Goal: Information Seeking & Learning: Learn about a topic

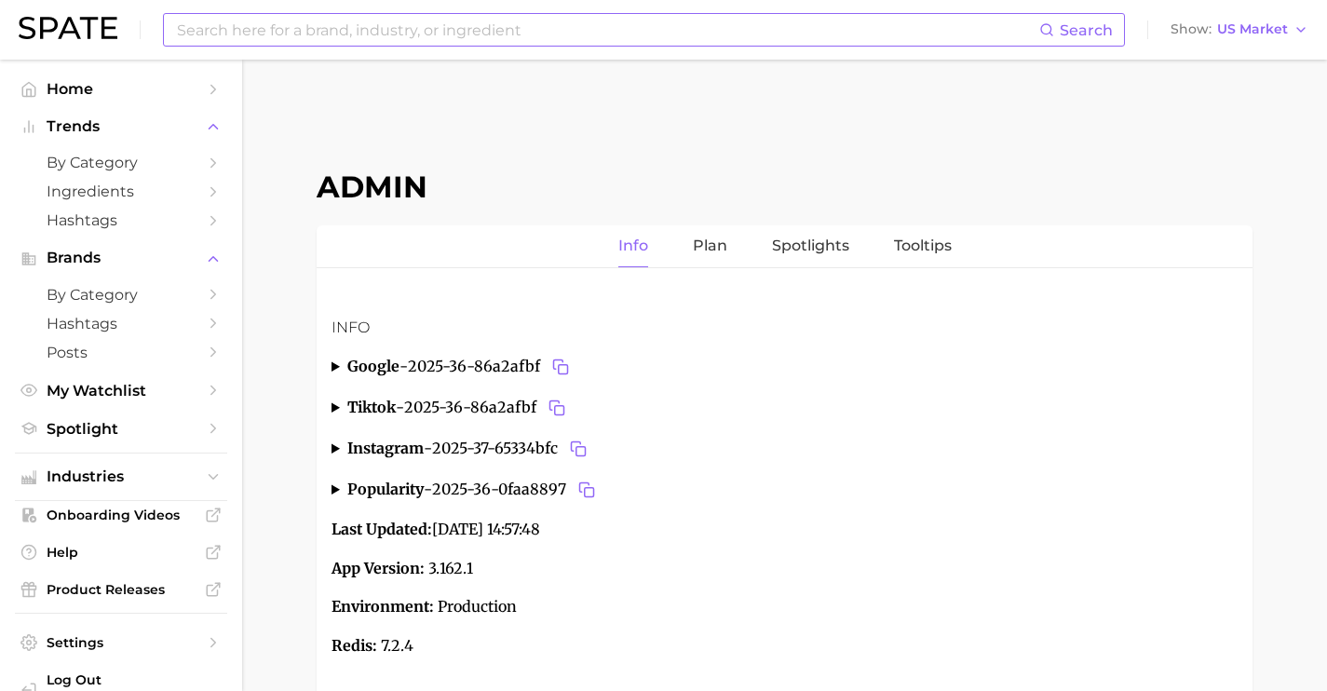
click at [501, 34] on input at bounding box center [607, 30] width 864 height 32
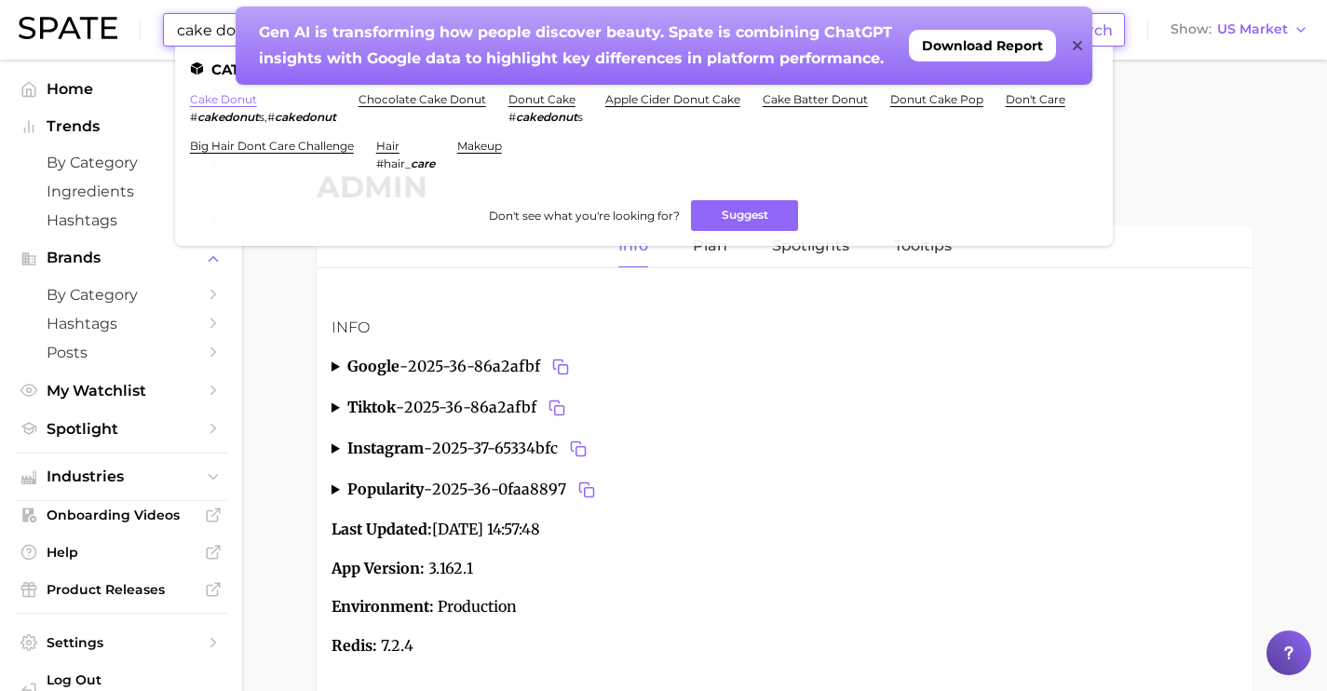
type input "cake donut"
click at [223, 102] on link "cake donut" at bounding box center [223, 99] width 67 height 14
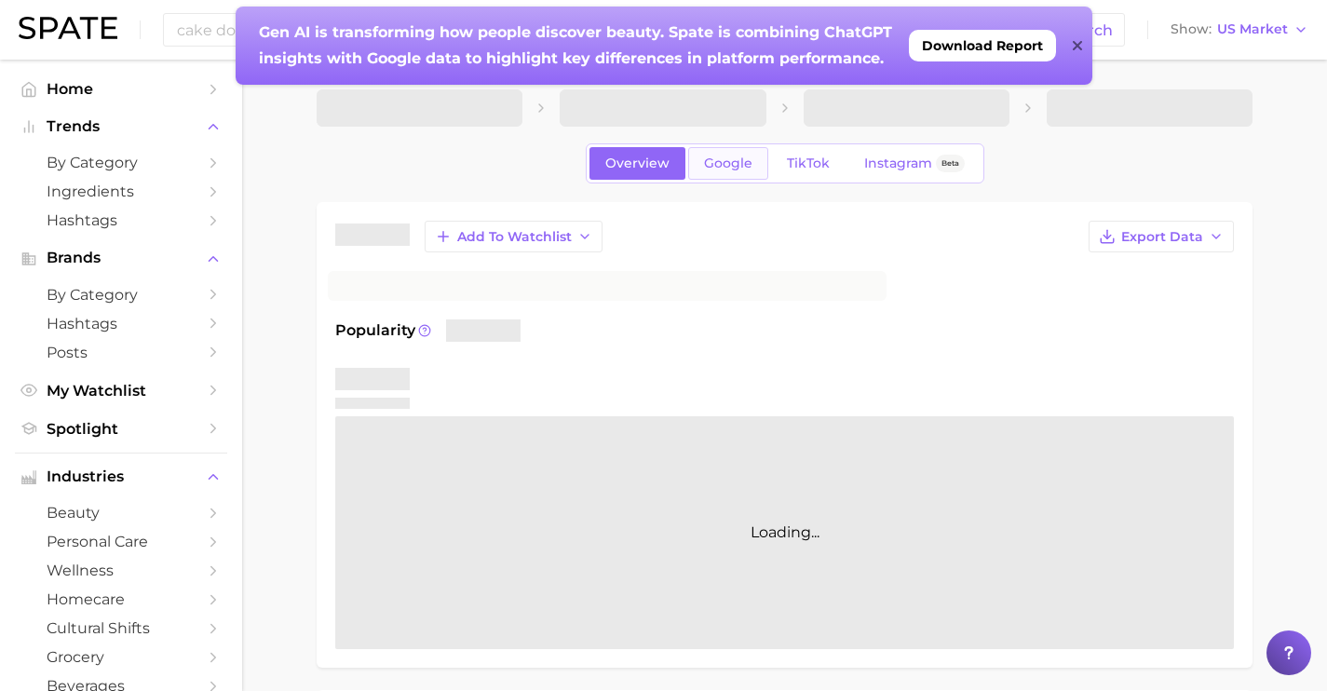
click at [735, 170] on span "Google" at bounding box center [728, 164] width 48 height 16
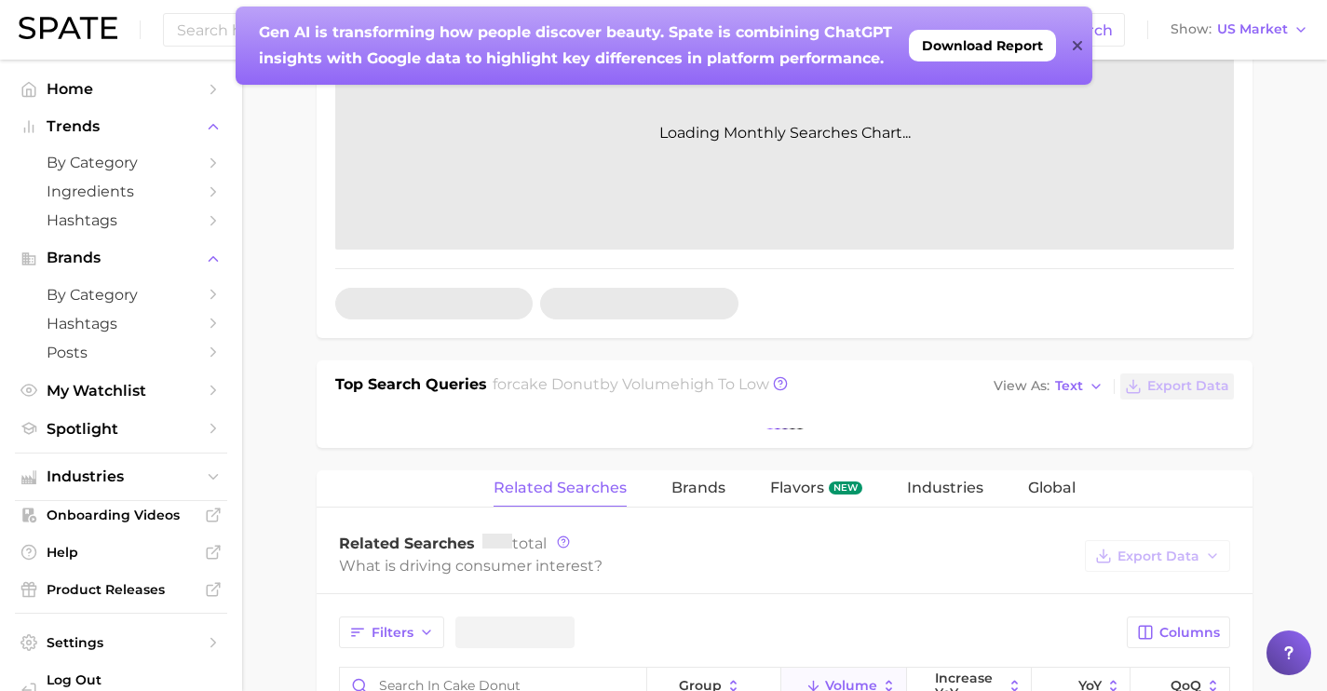
scroll to position [613, 0]
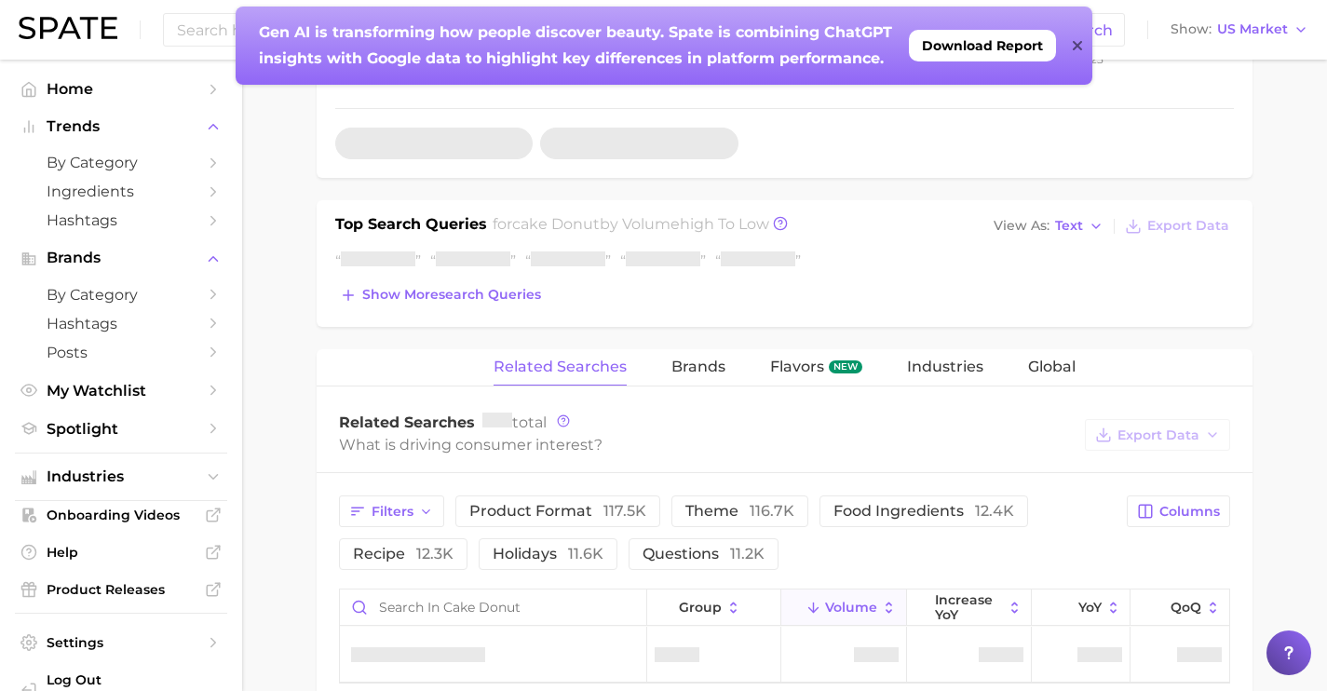
click at [408, 315] on div "Top Search Queries for cake donut by Volume high to low View As Text Export Dat…" at bounding box center [785, 263] width 936 height 127
click at [414, 297] on span "Show more search queries" at bounding box center [451, 295] width 179 height 16
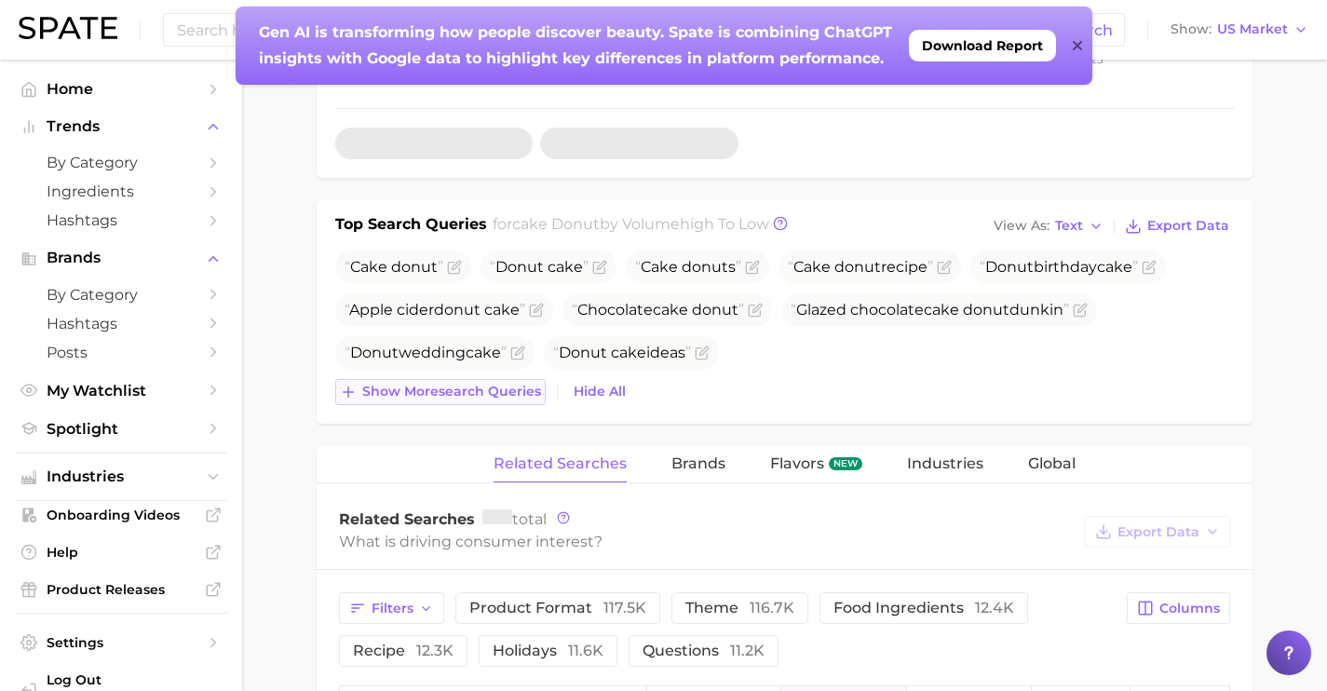
click at [476, 386] on span "Show more search queries" at bounding box center [451, 392] width 179 height 16
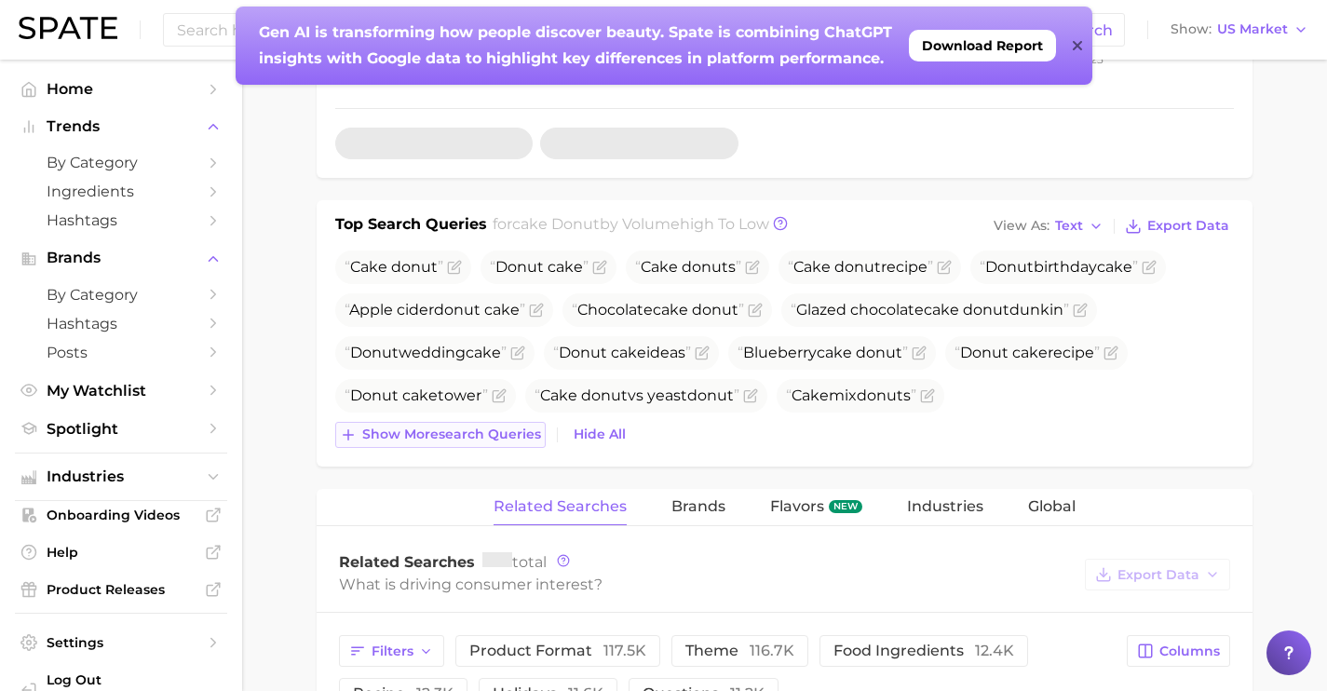
click at [490, 431] on span "Show more search queries" at bounding box center [451, 434] width 179 height 16
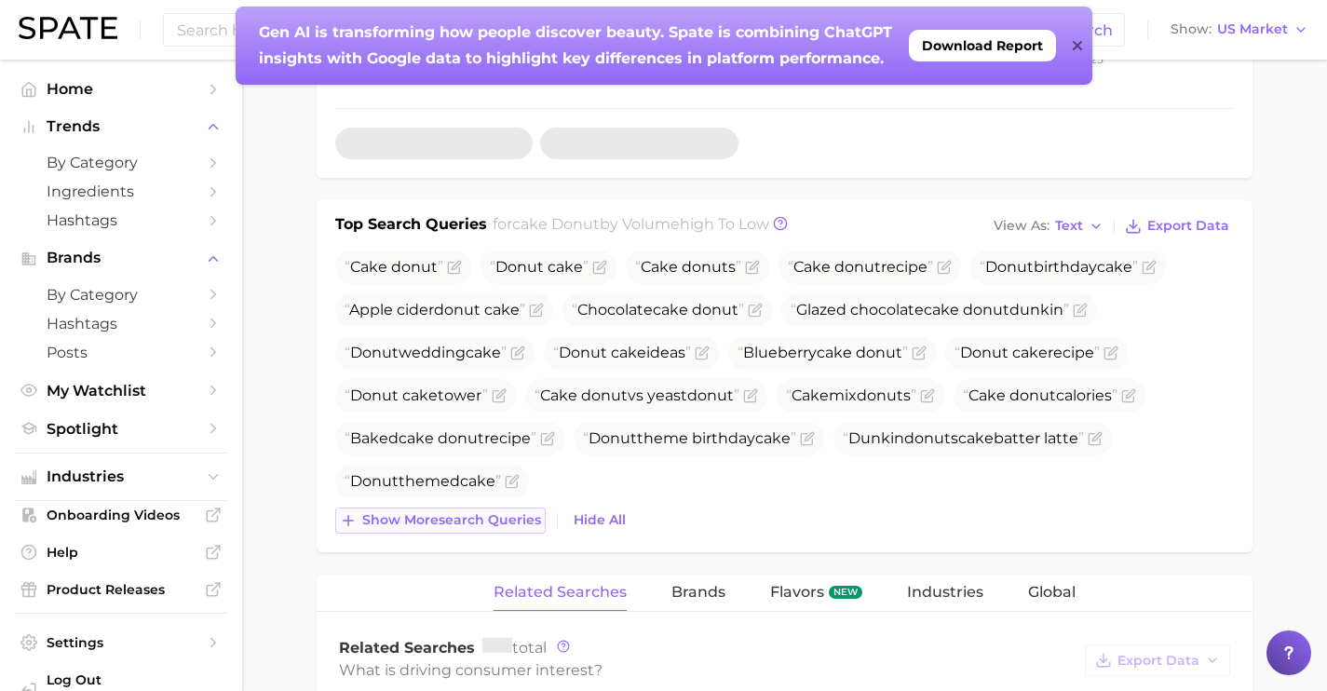
click at [472, 508] on button "Show more search queries" at bounding box center [440, 521] width 210 height 26
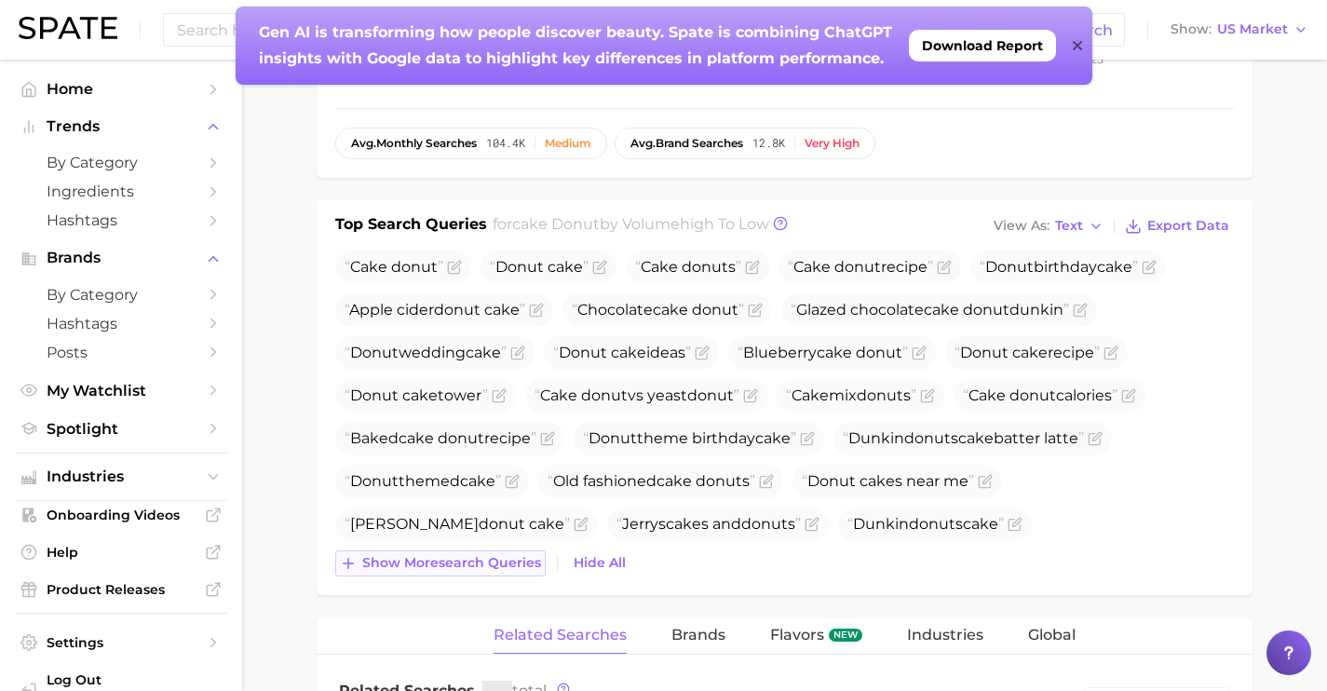
click at [468, 550] on button "Show more search queries" at bounding box center [440, 563] width 210 height 26
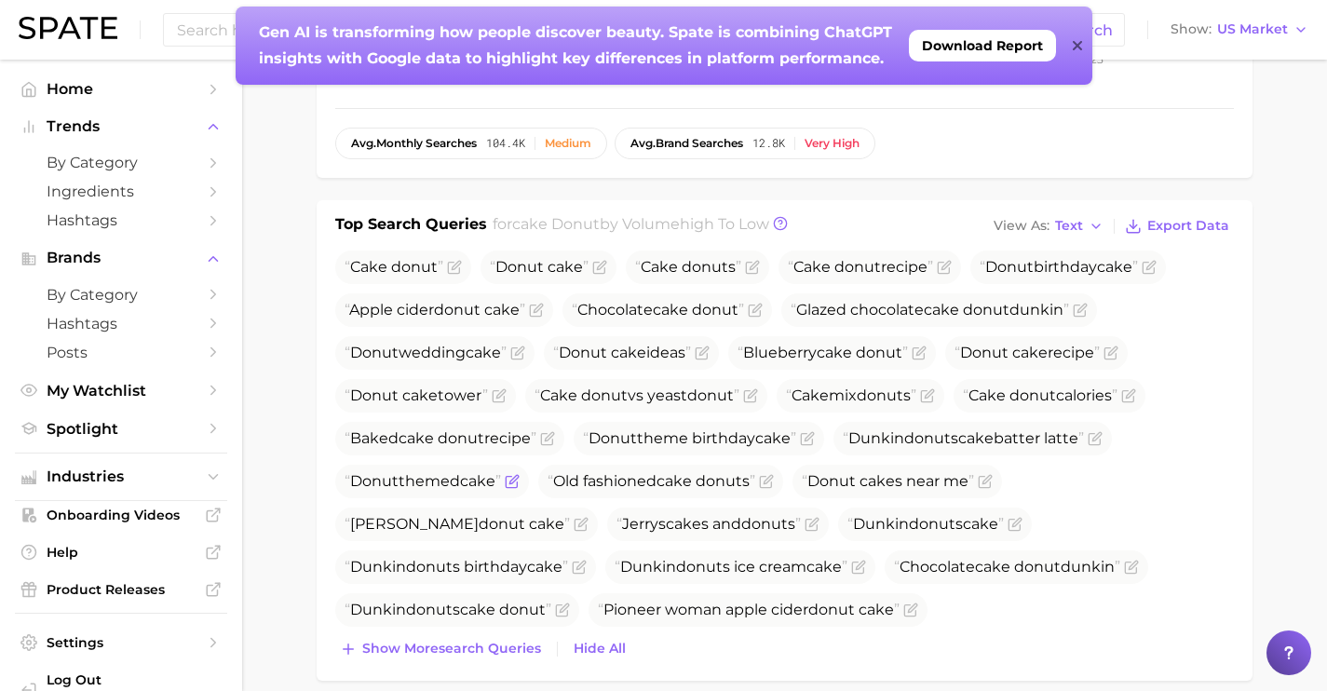
click at [518, 482] on icon "Flag as miscategorized or irrelevant" at bounding box center [512, 481] width 15 height 15
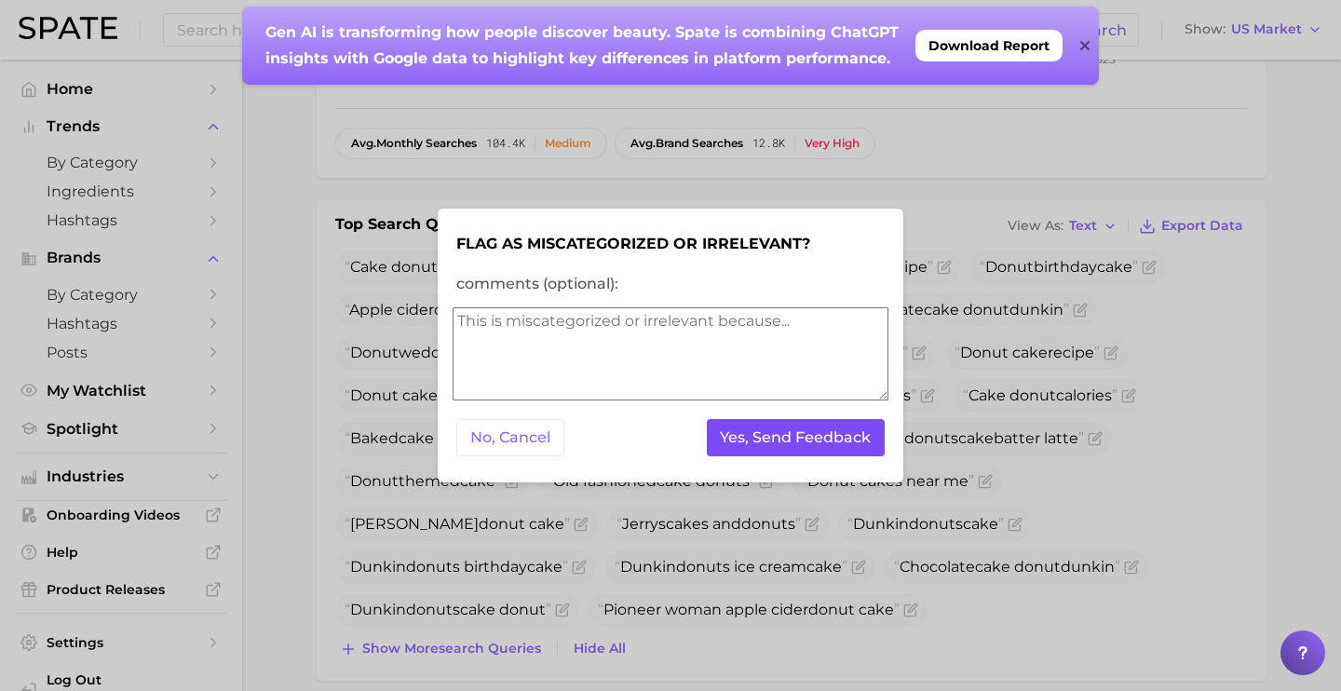
click at [745, 443] on button "Yes, Send Feedback" at bounding box center [796, 438] width 179 height 38
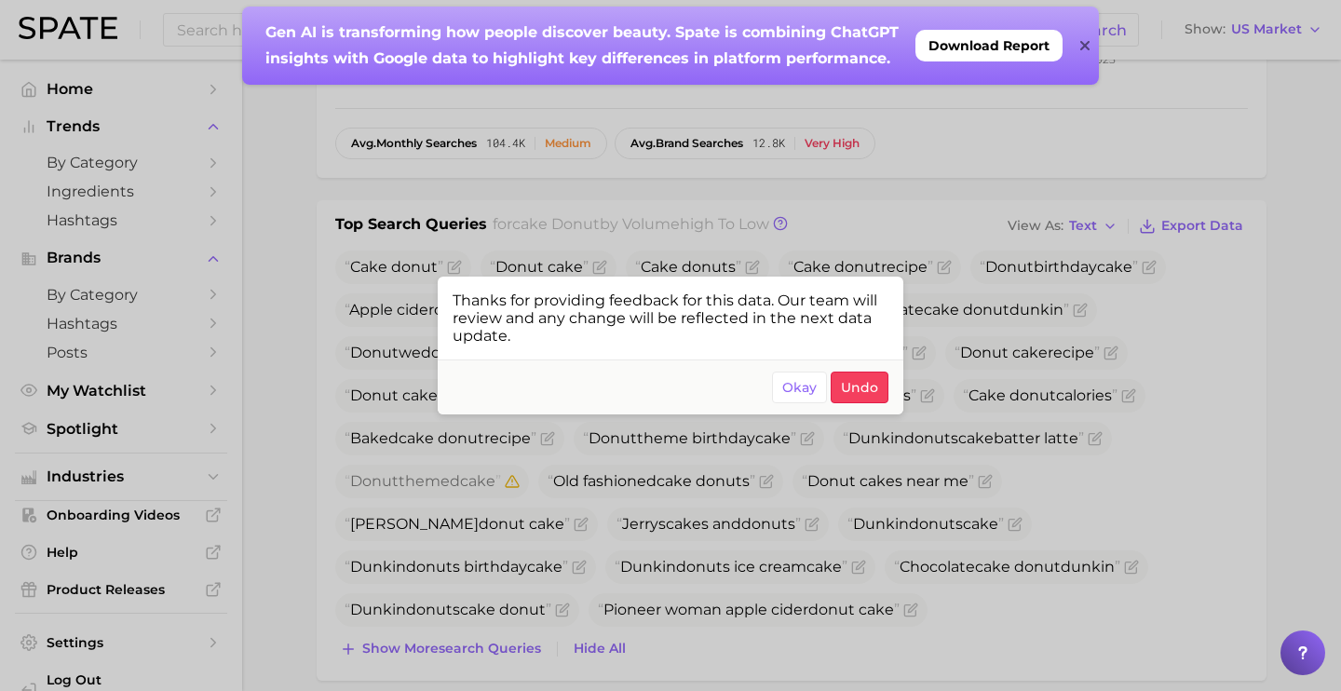
click at [998, 501] on div at bounding box center [670, 345] width 1341 height 691
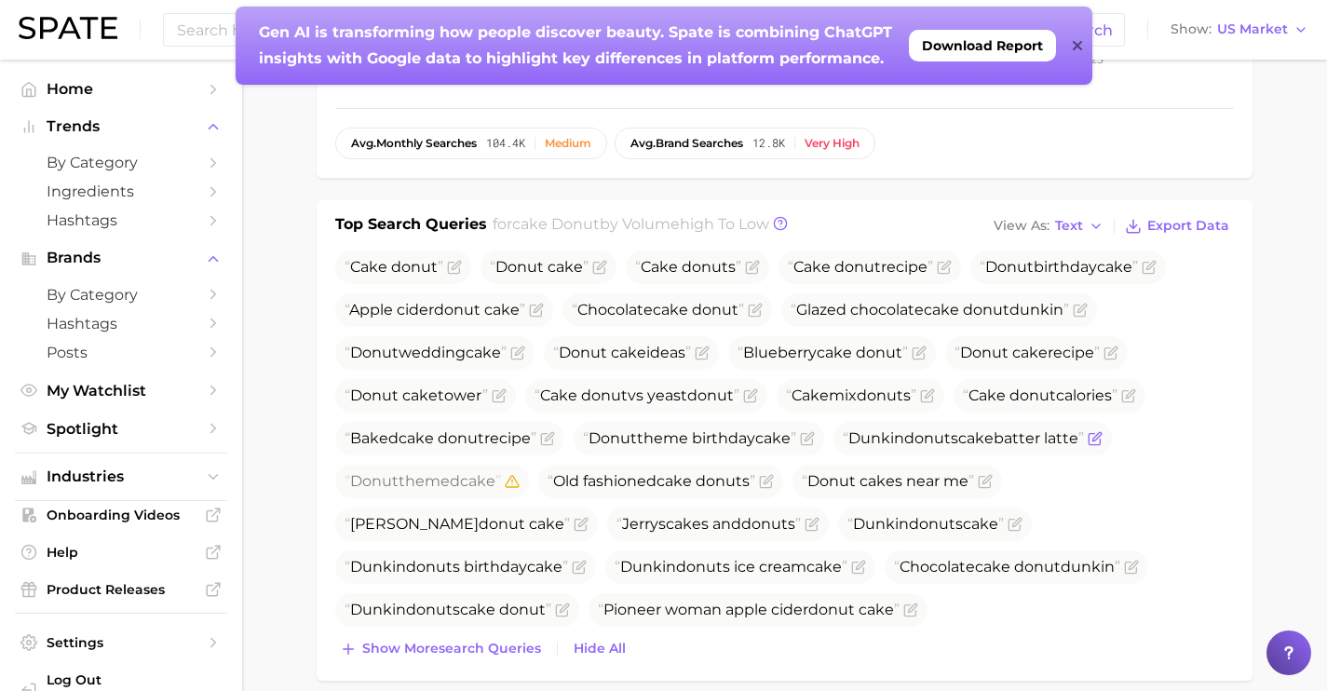
click at [1103, 442] on icon "Flag as miscategorized or irrelevant" at bounding box center [1095, 438] width 15 height 15
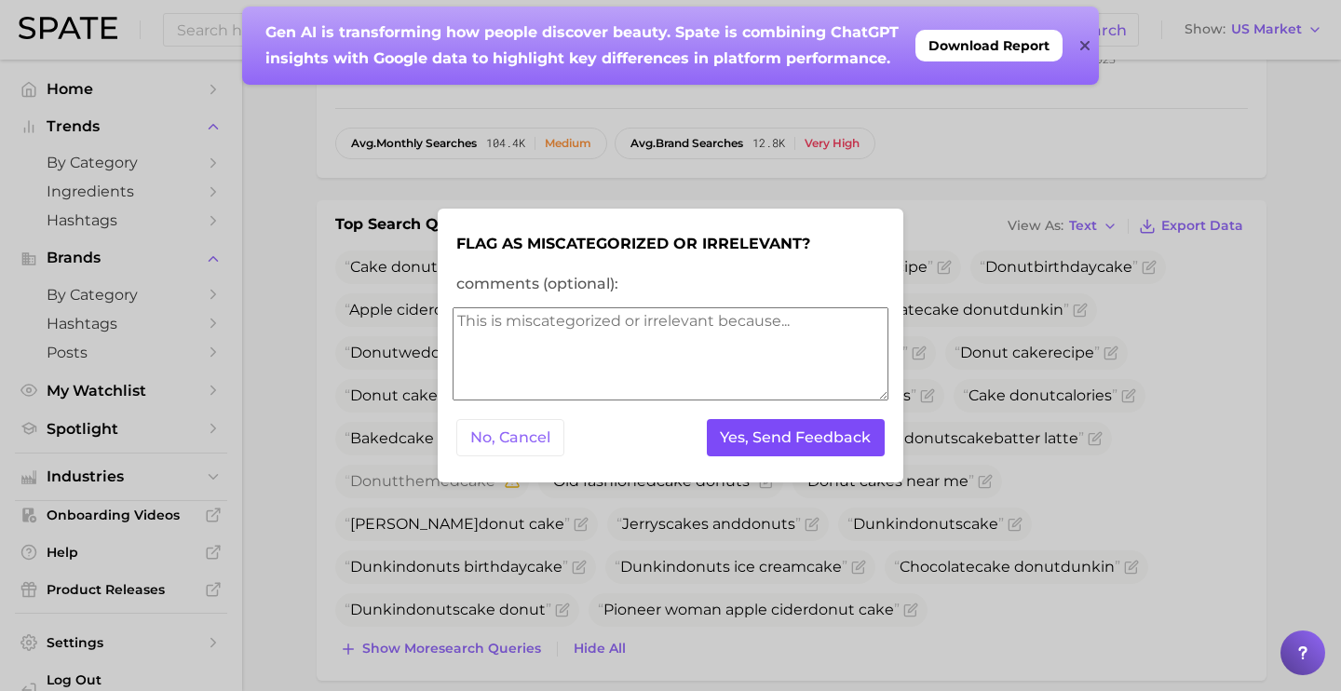
click at [815, 432] on button "Yes, Send Feedback" at bounding box center [796, 438] width 179 height 38
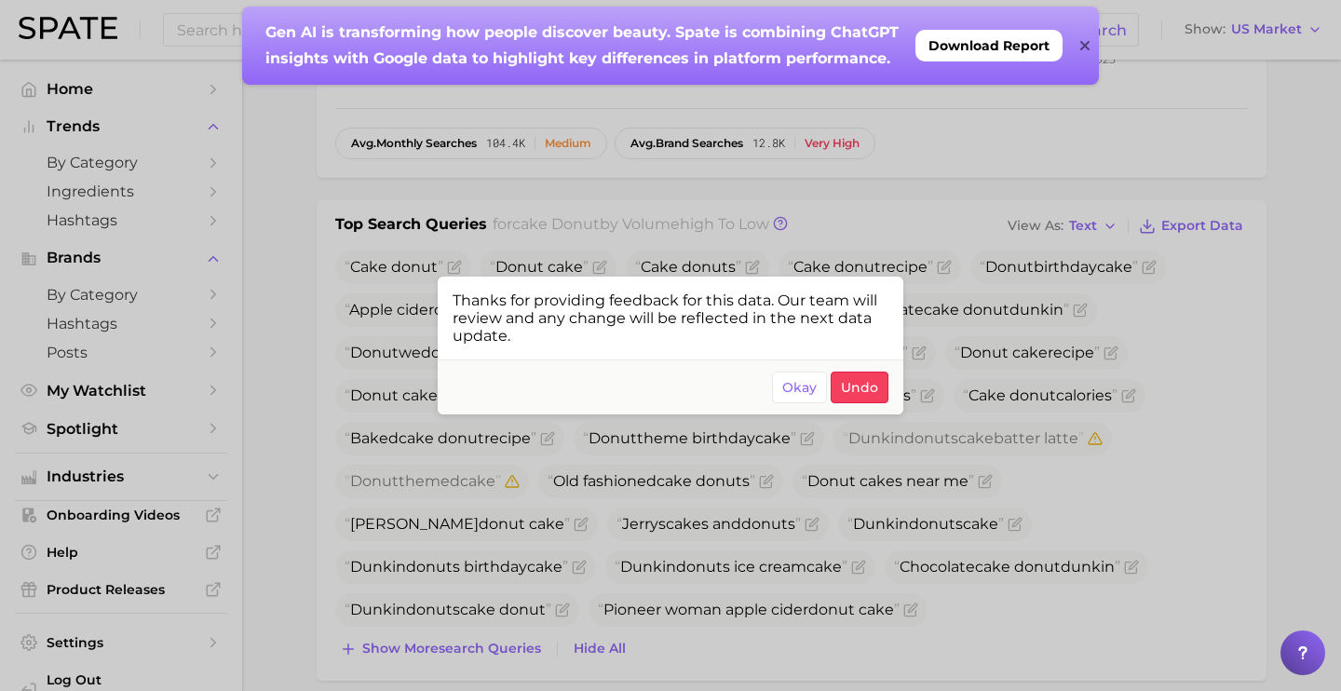
click at [1148, 328] on div at bounding box center [670, 345] width 1341 height 691
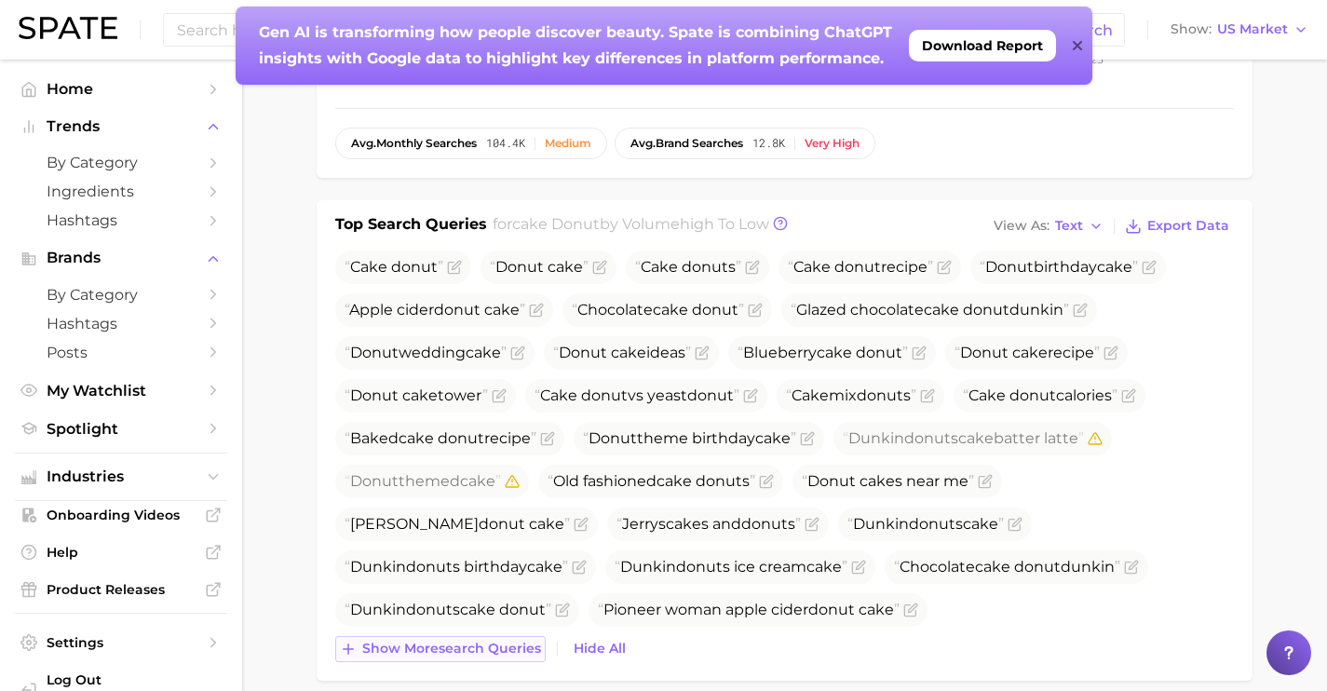
click at [492, 645] on span "Show more search queries" at bounding box center [451, 649] width 179 height 16
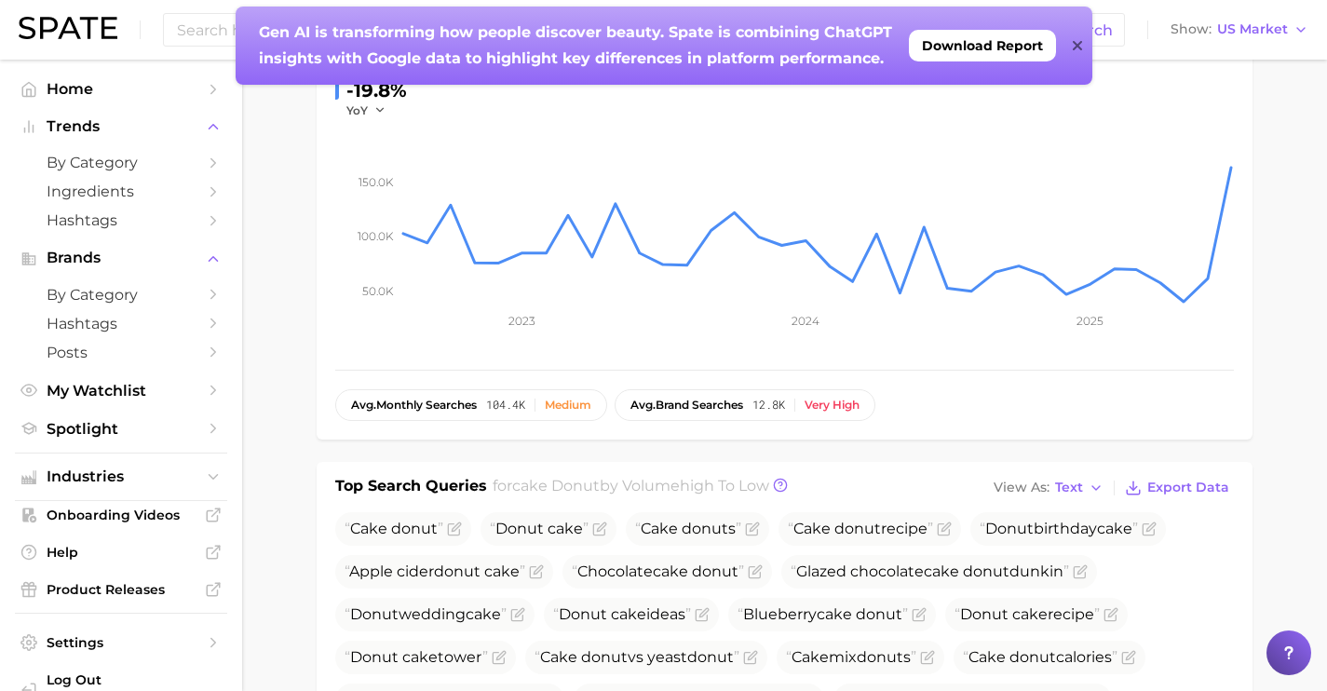
scroll to position [0, 0]
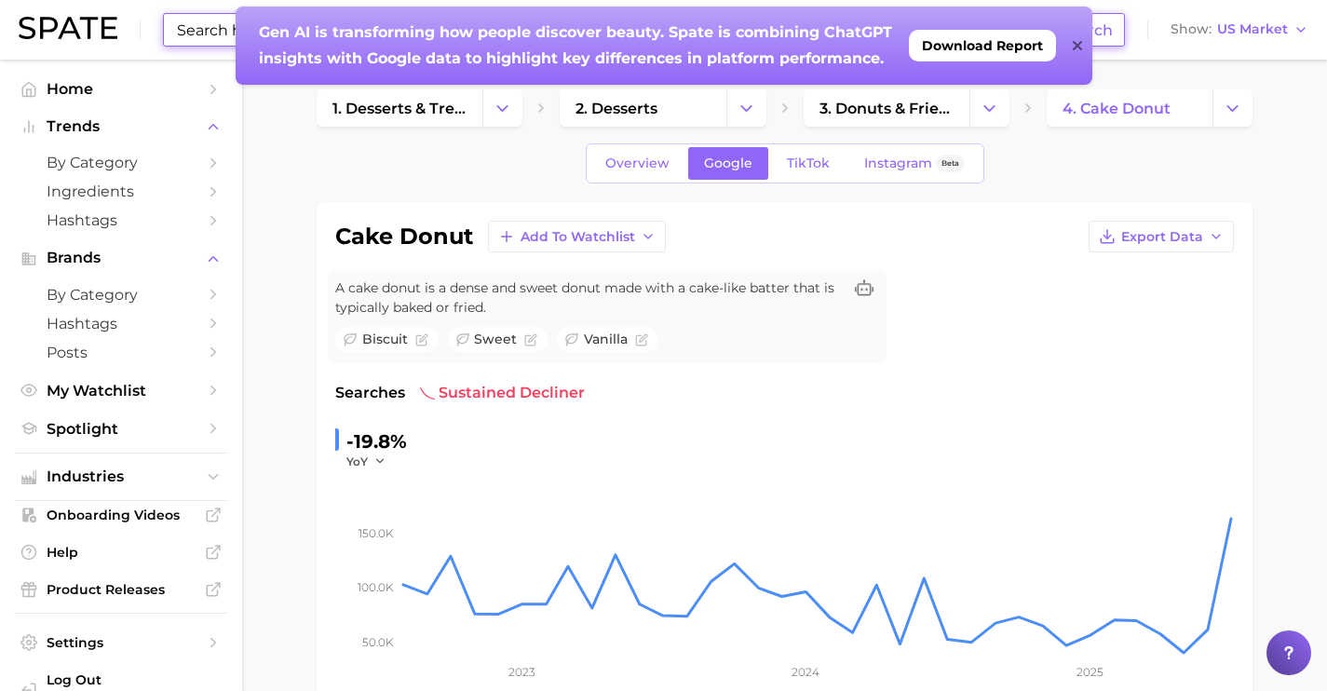
click at [190, 37] on input at bounding box center [607, 30] width 864 height 32
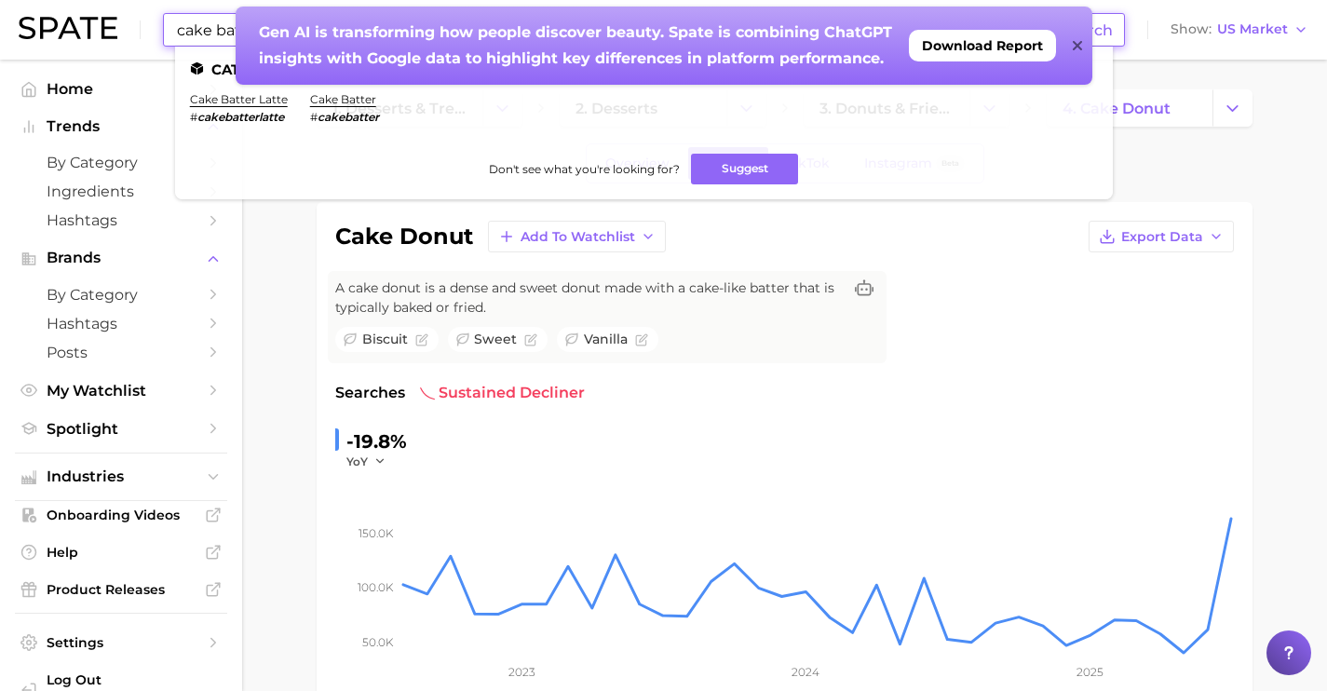
click at [1069, 47] on div "Gen AI is transforming how people discover beauty. Spate is combining ChatGPT i…" at bounding box center [664, 46] width 857 height 78
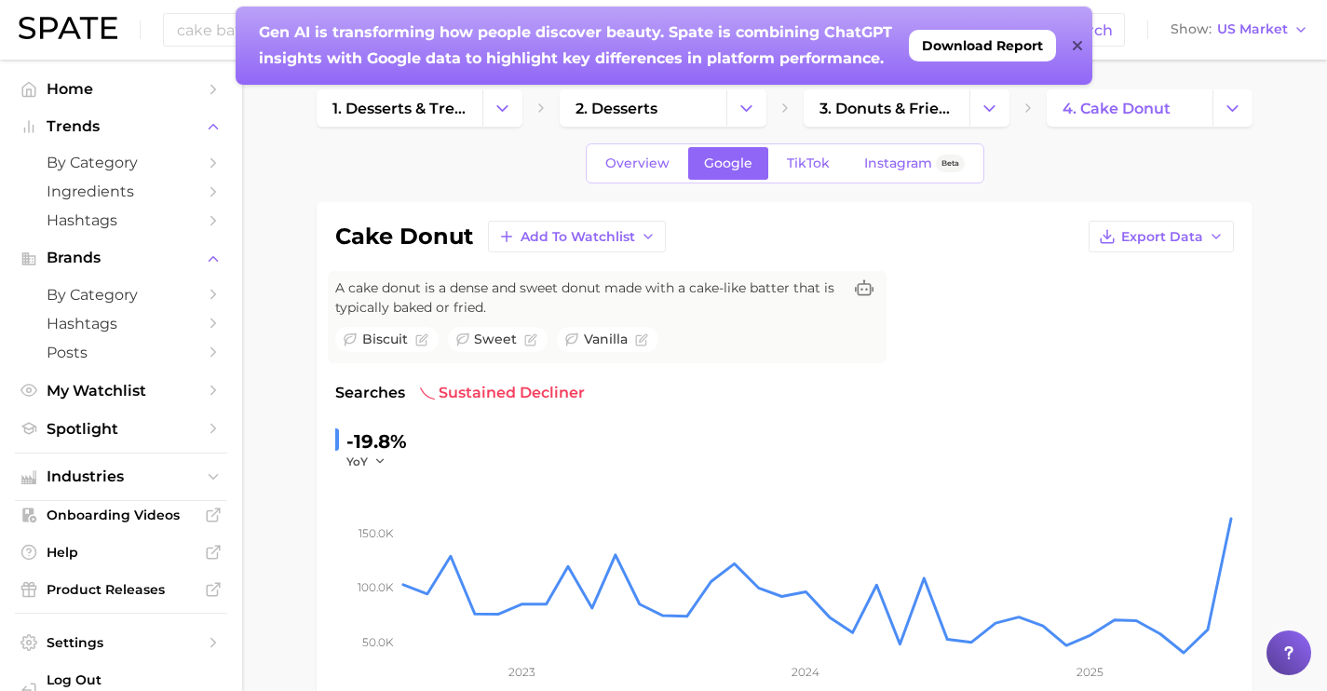
click at [1076, 44] on icon at bounding box center [1077, 45] width 9 height 9
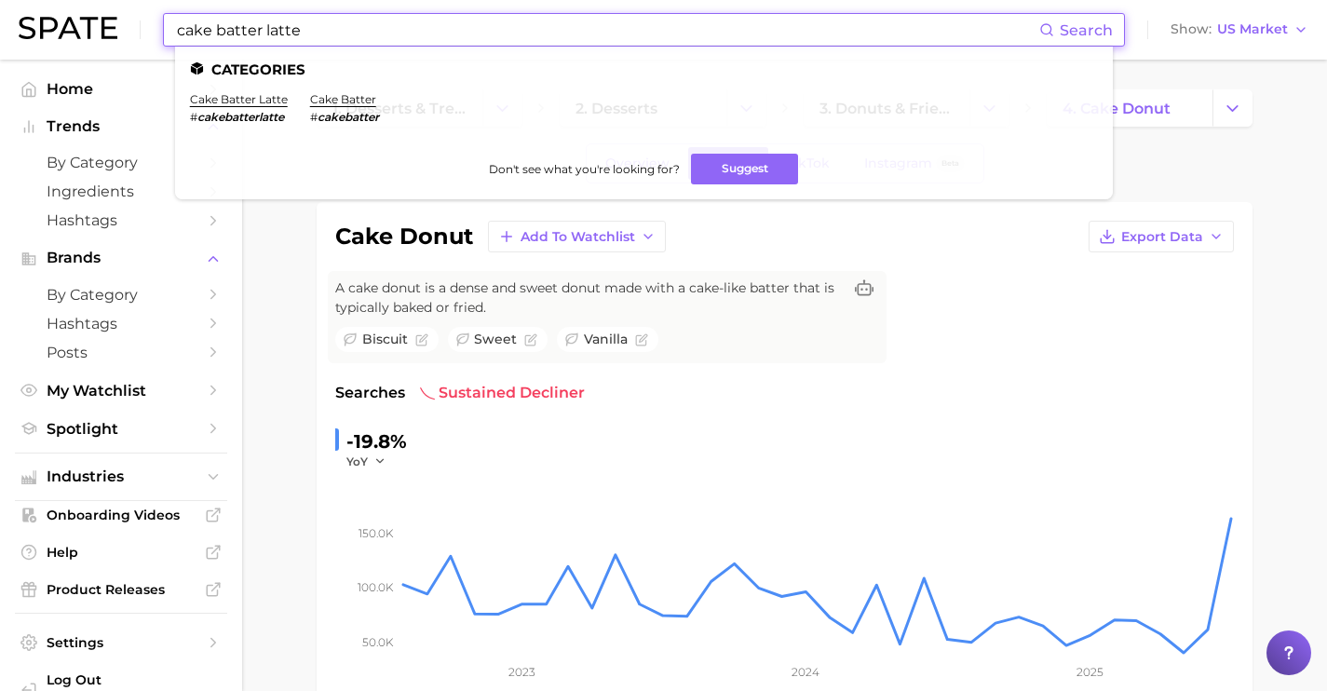
drag, startPoint x: 460, startPoint y: 34, endPoint x: 0, endPoint y: 2, distance: 461.2
click at [38, 8] on div "cake batter latte Search Categories cake batter latte # cakebatterlatte cake ba…" at bounding box center [664, 30] width 1290 height 60
drag, startPoint x: 363, startPoint y: 35, endPoint x: 0, endPoint y: 0, distance: 364.9
click at [0, 0] on header "pizza pocket Search Categories pizza pockets # pizzapocket Don't see what you'r…" at bounding box center [663, 30] width 1327 height 60
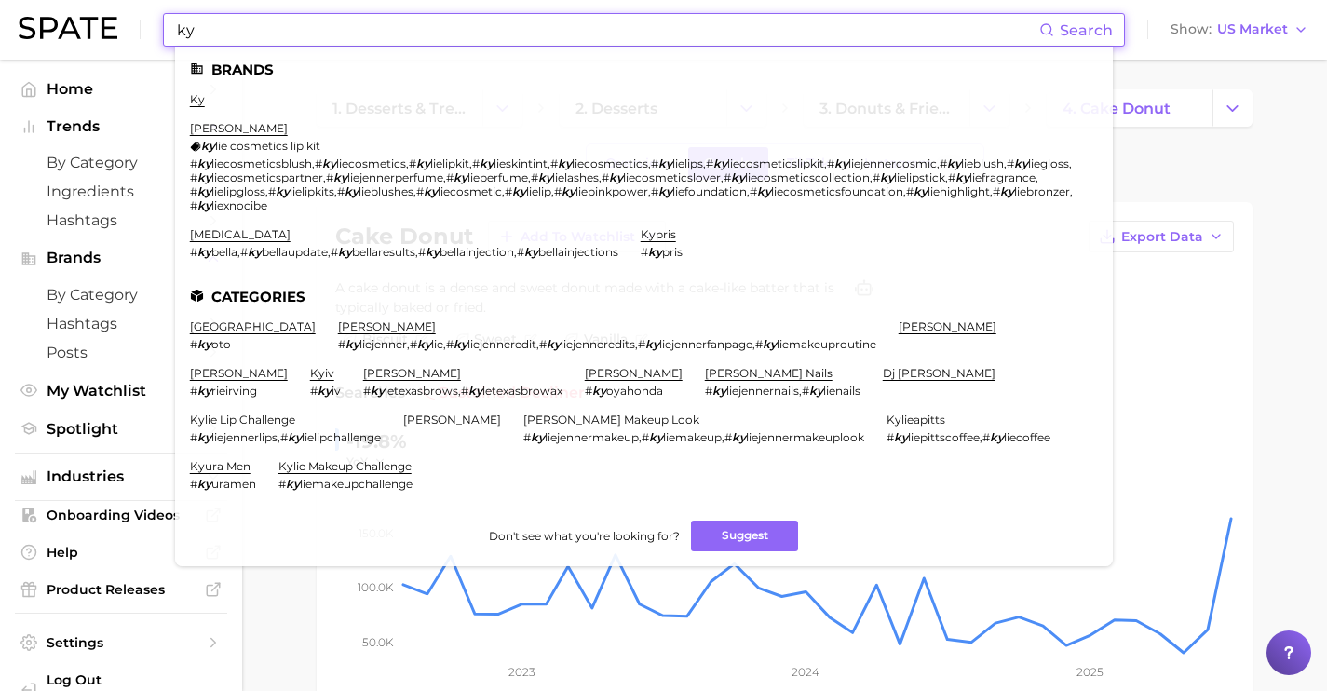
type input "ky"
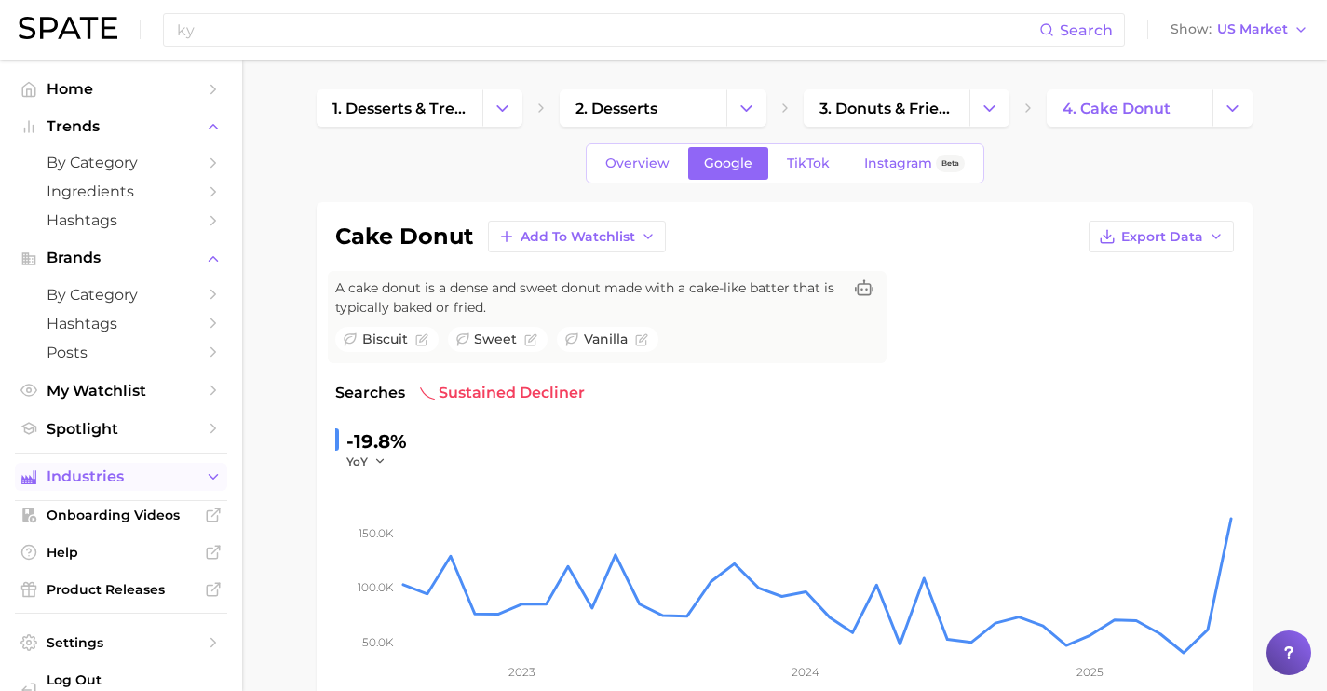
click at [205, 474] on icon "Sidebar" at bounding box center [213, 476] width 17 height 17
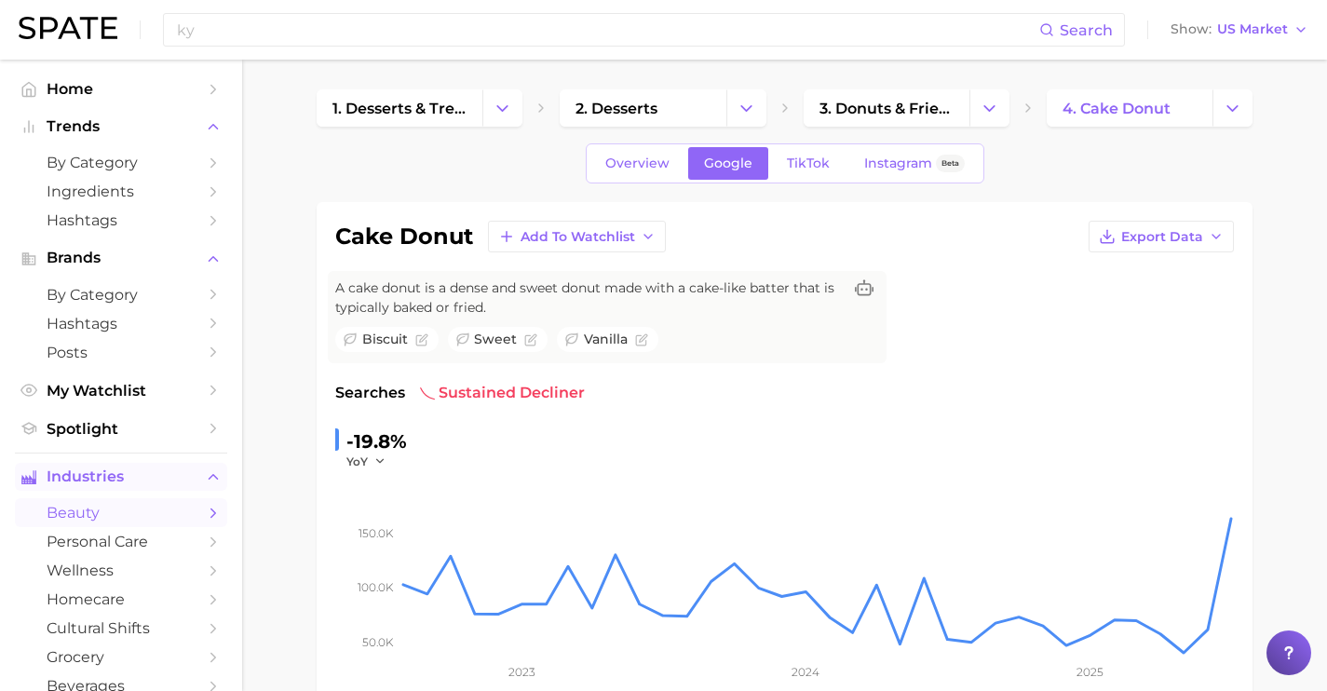
click at [183, 521] on link "beauty" at bounding box center [121, 512] width 212 height 29
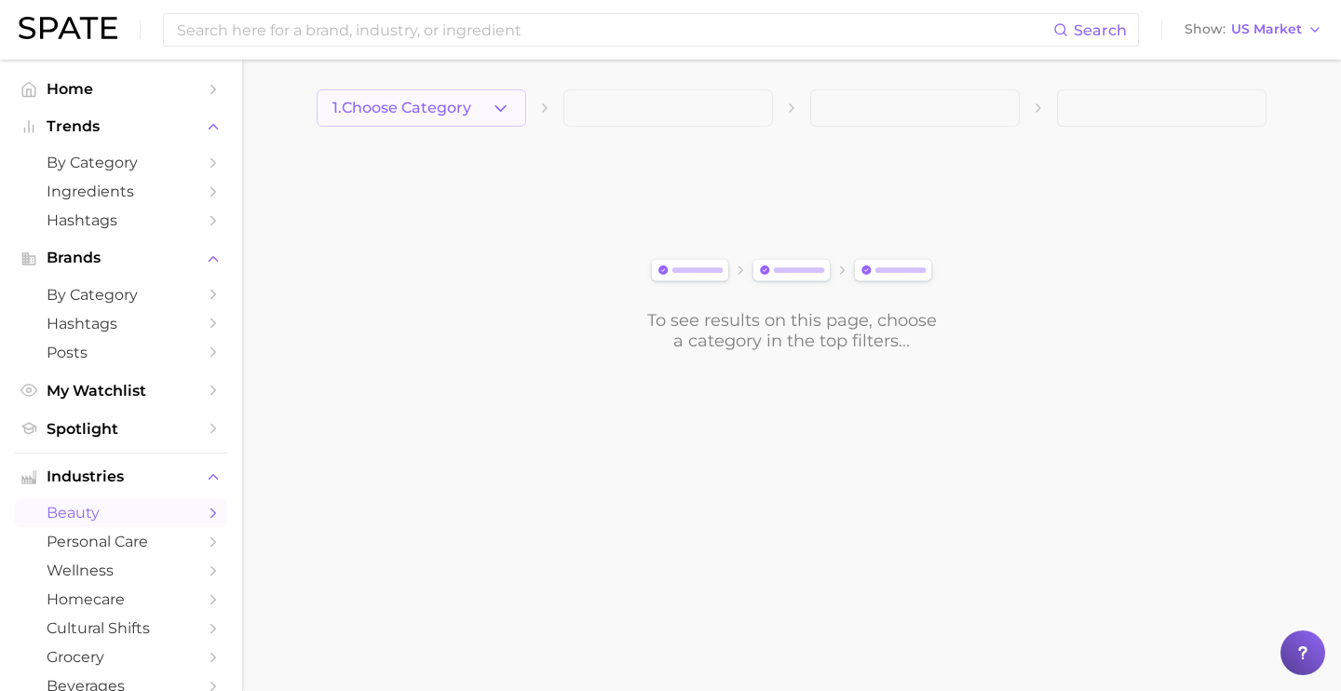
click at [453, 105] on span "1. Choose Category" at bounding box center [401, 108] width 139 height 17
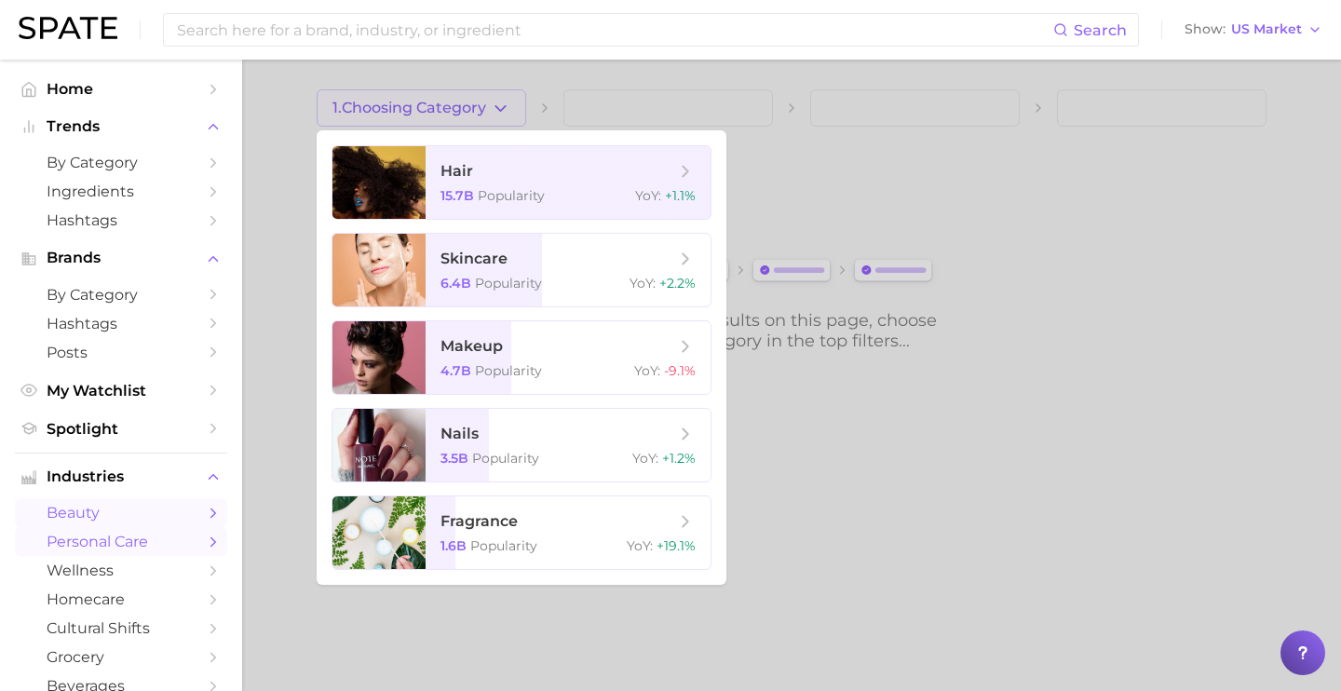
click at [152, 541] on span "personal care" at bounding box center [121, 542] width 149 height 18
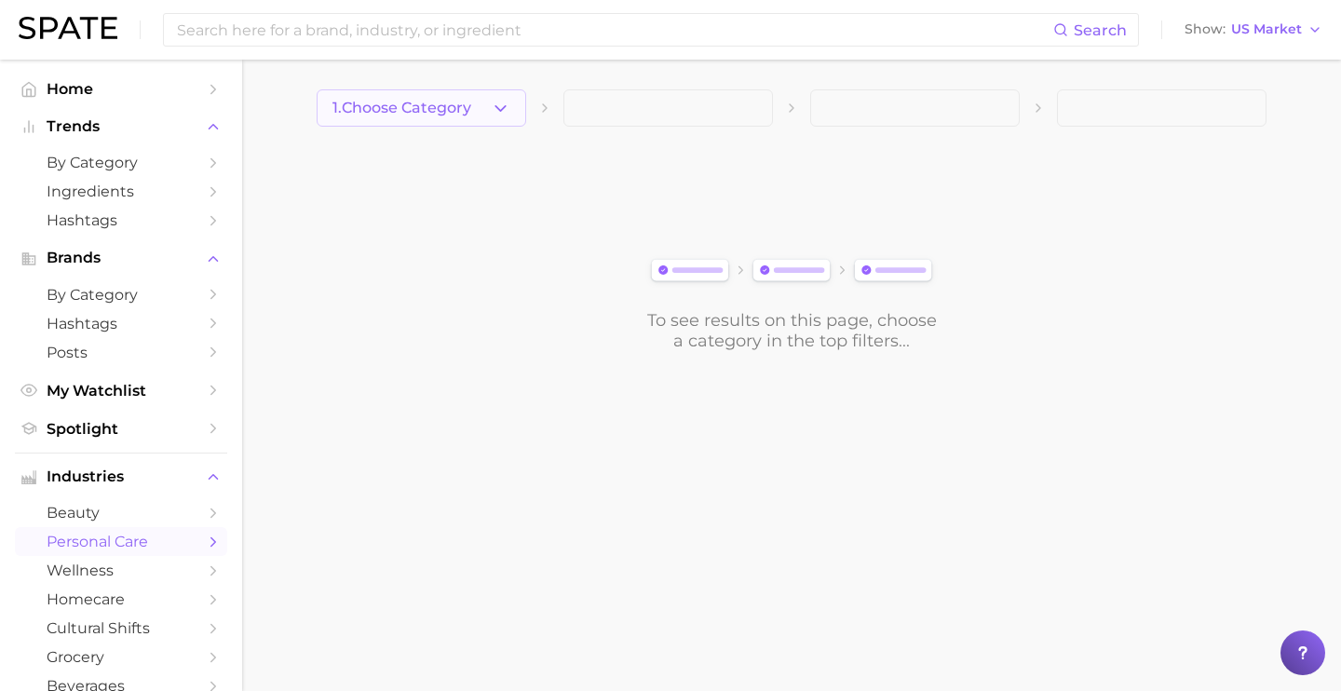
click at [495, 107] on icon "button" at bounding box center [501, 109] width 20 height 20
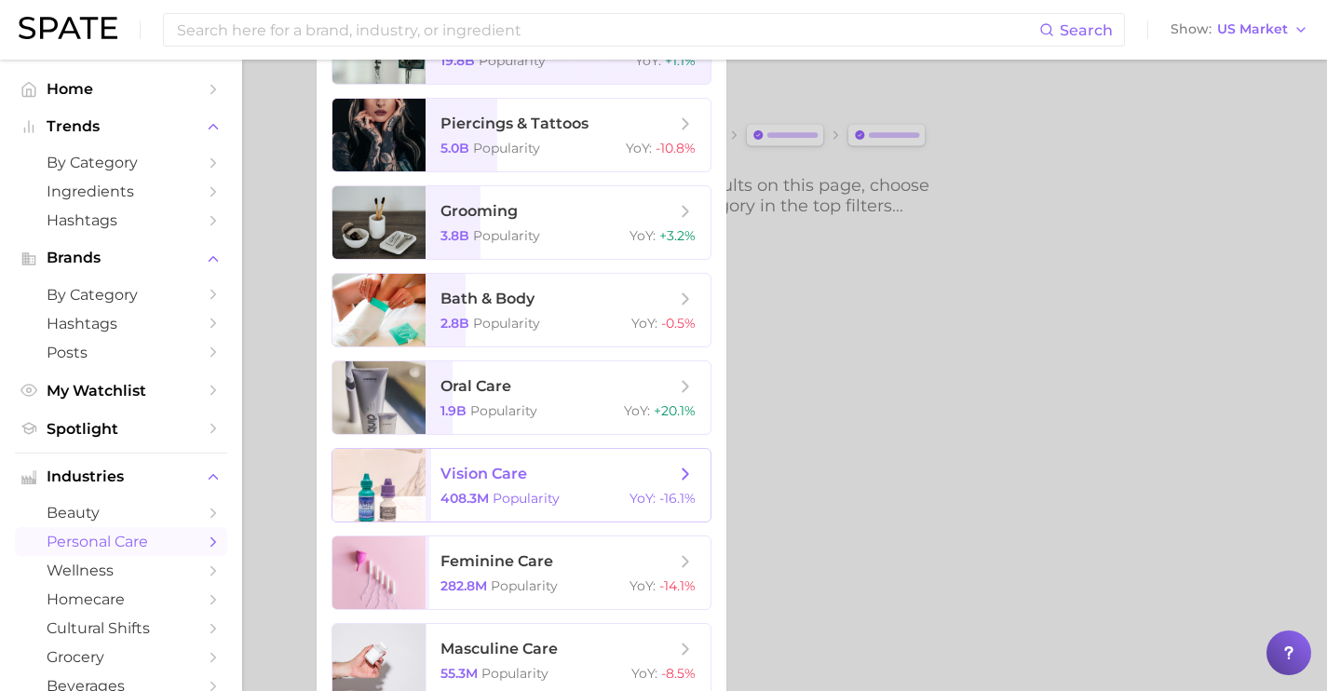
scroll to position [156, 0]
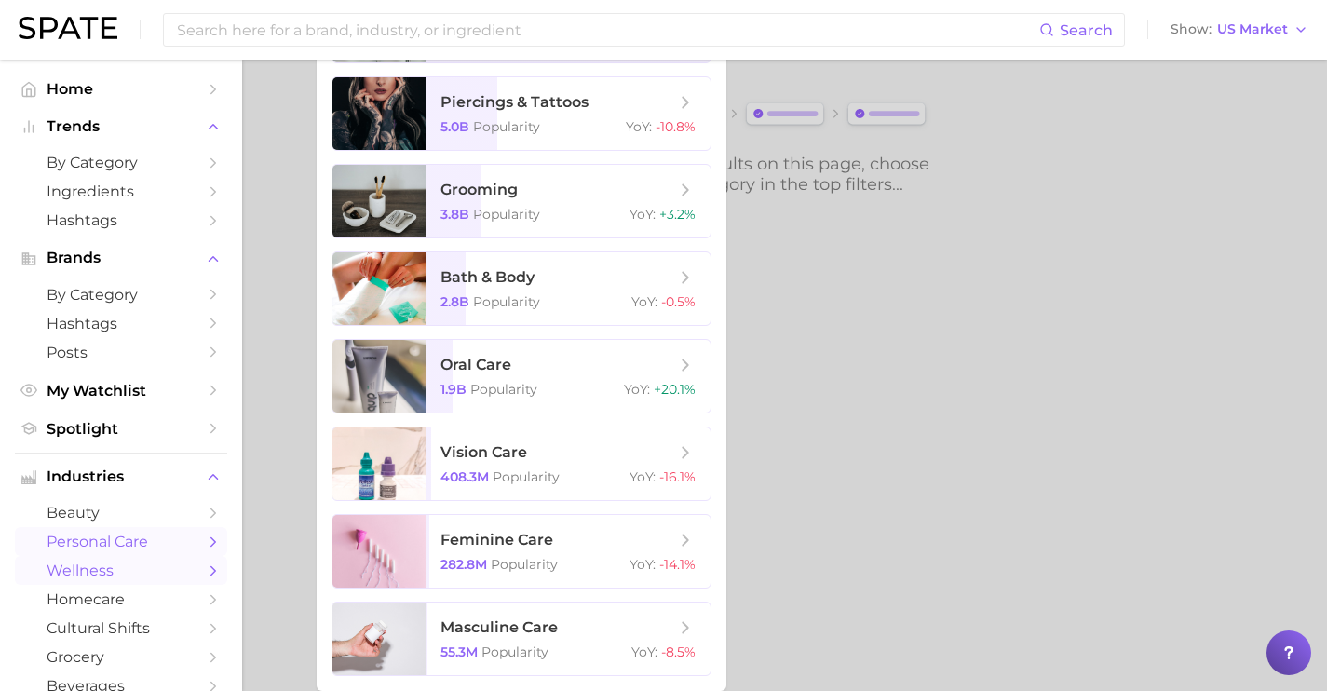
click at [139, 569] on span "wellness" at bounding box center [121, 571] width 149 height 18
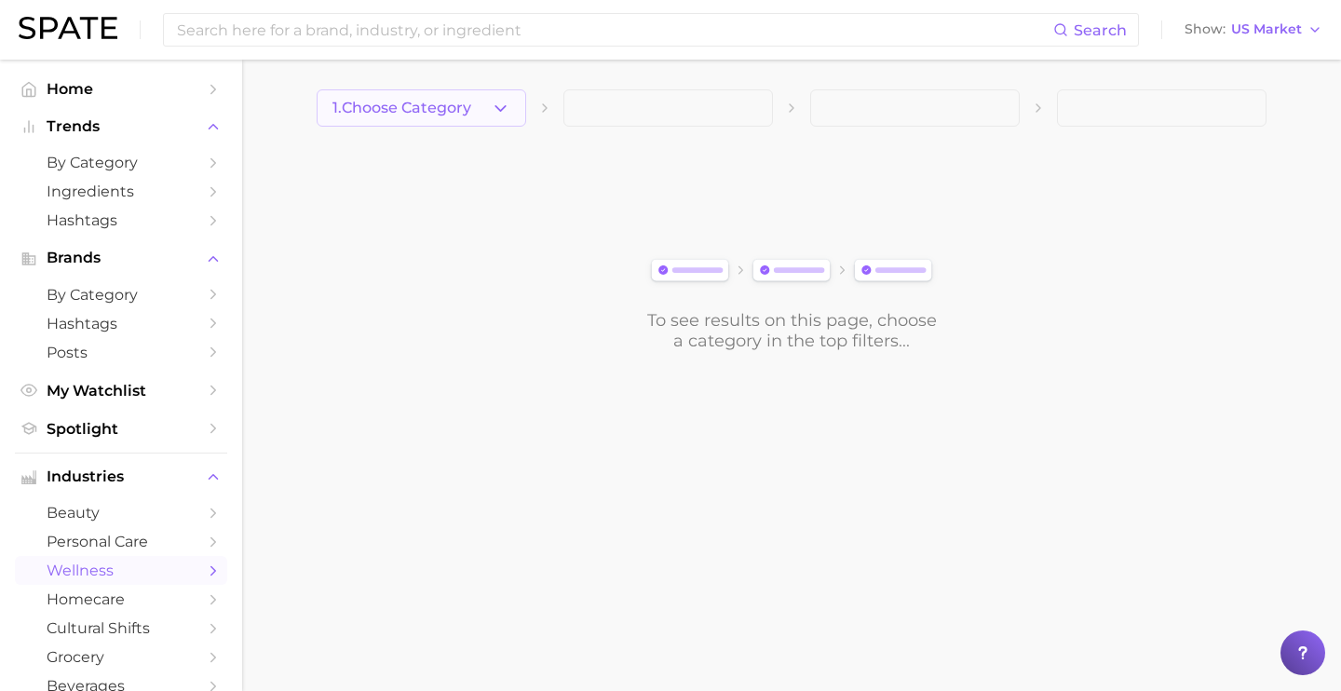
click at [499, 109] on polyline "button" at bounding box center [500, 107] width 10 height 5
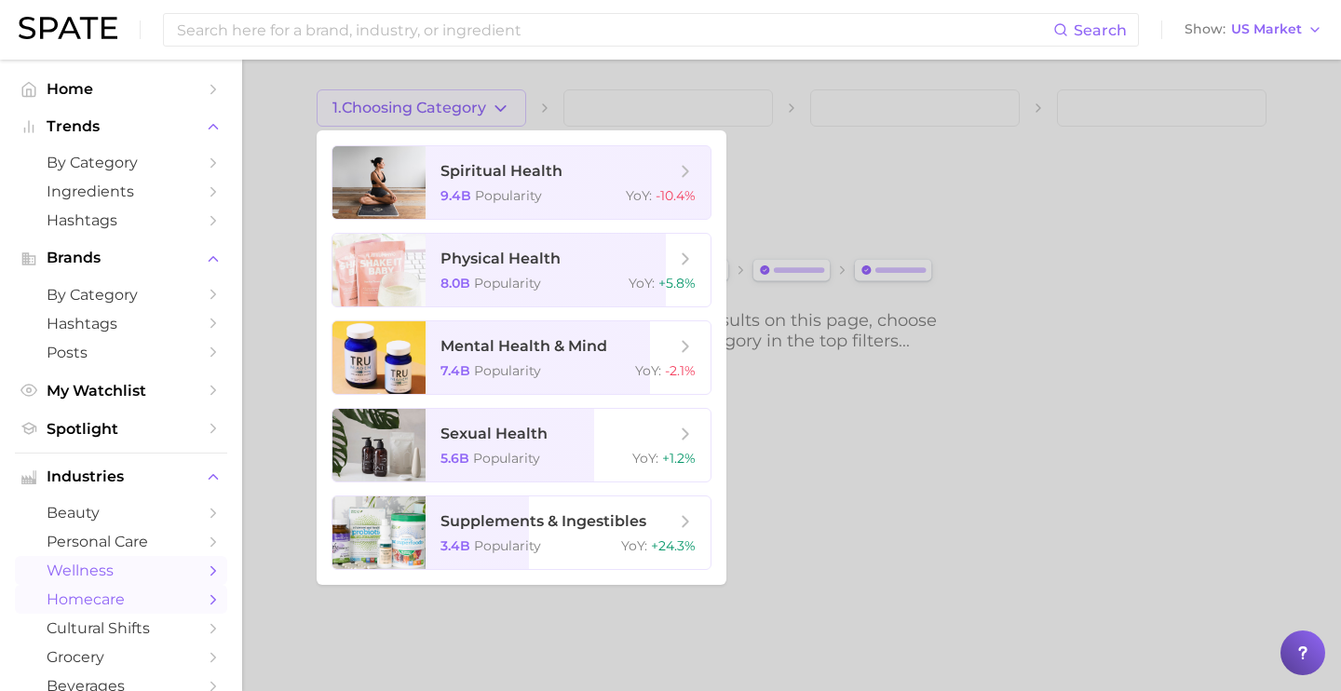
click at [80, 614] on link "homecare" at bounding box center [121, 599] width 212 height 29
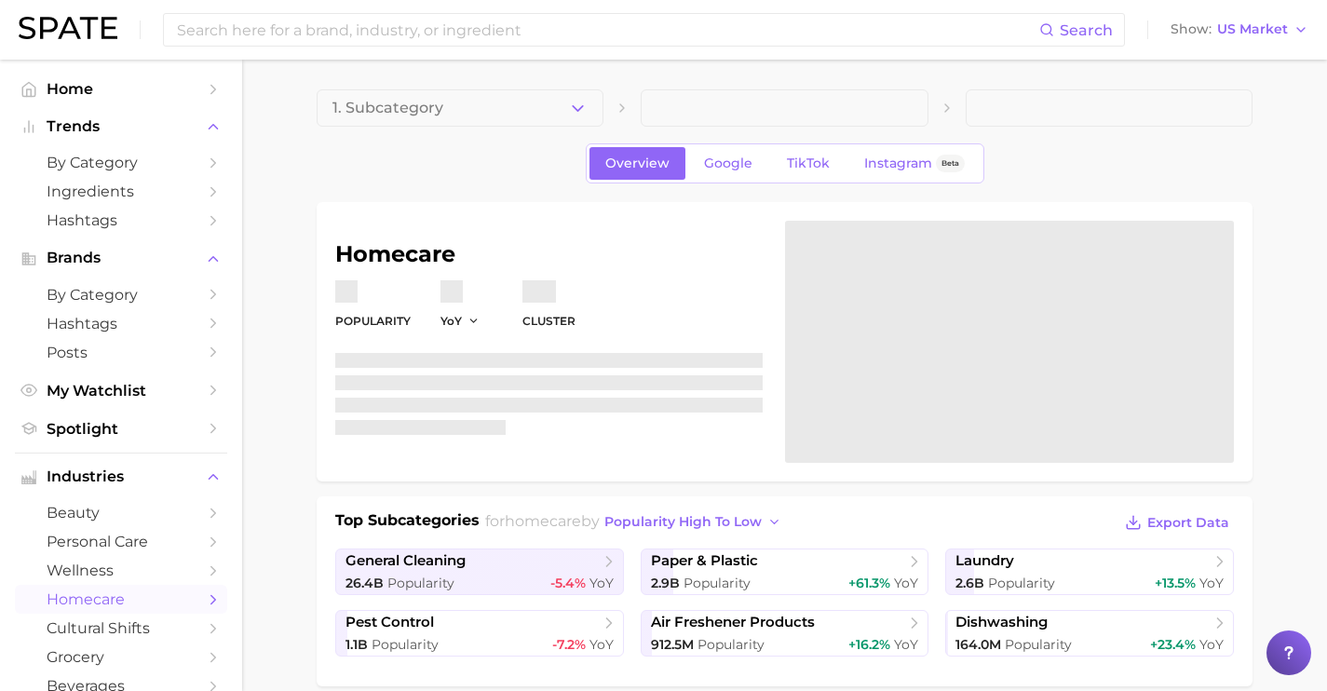
click at [554, 111] on button "1. Subcategory" at bounding box center [460, 107] width 287 height 37
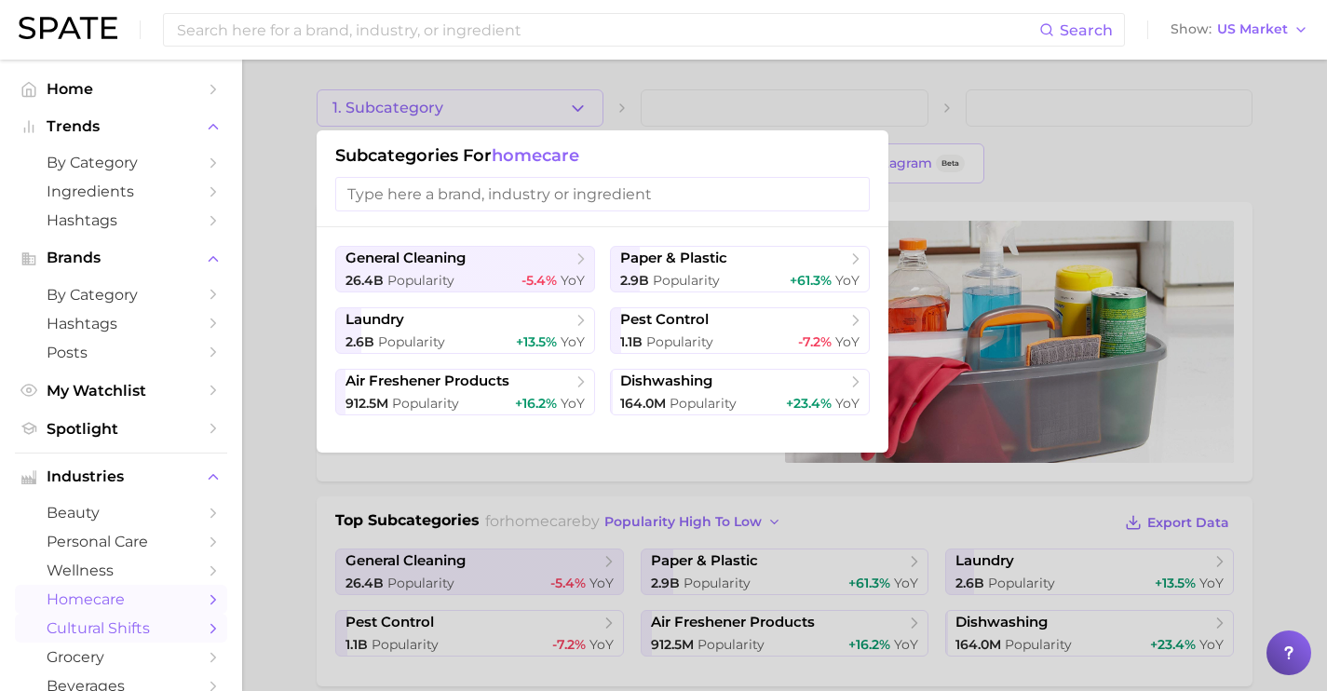
click at [168, 627] on span "cultural shifts" at bounding box center [121, 628] width 149 height 18
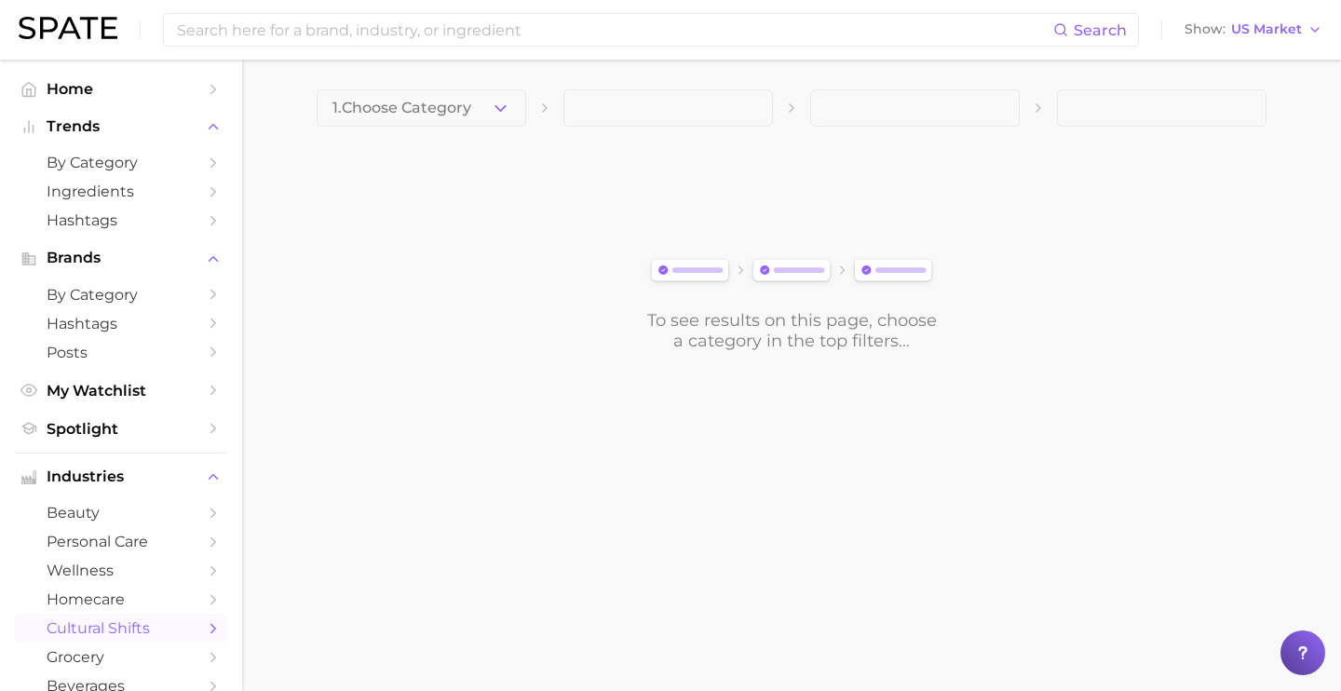
click at [507, 102] on icon "button" at bounding box center [501, 109] width 20 height 20
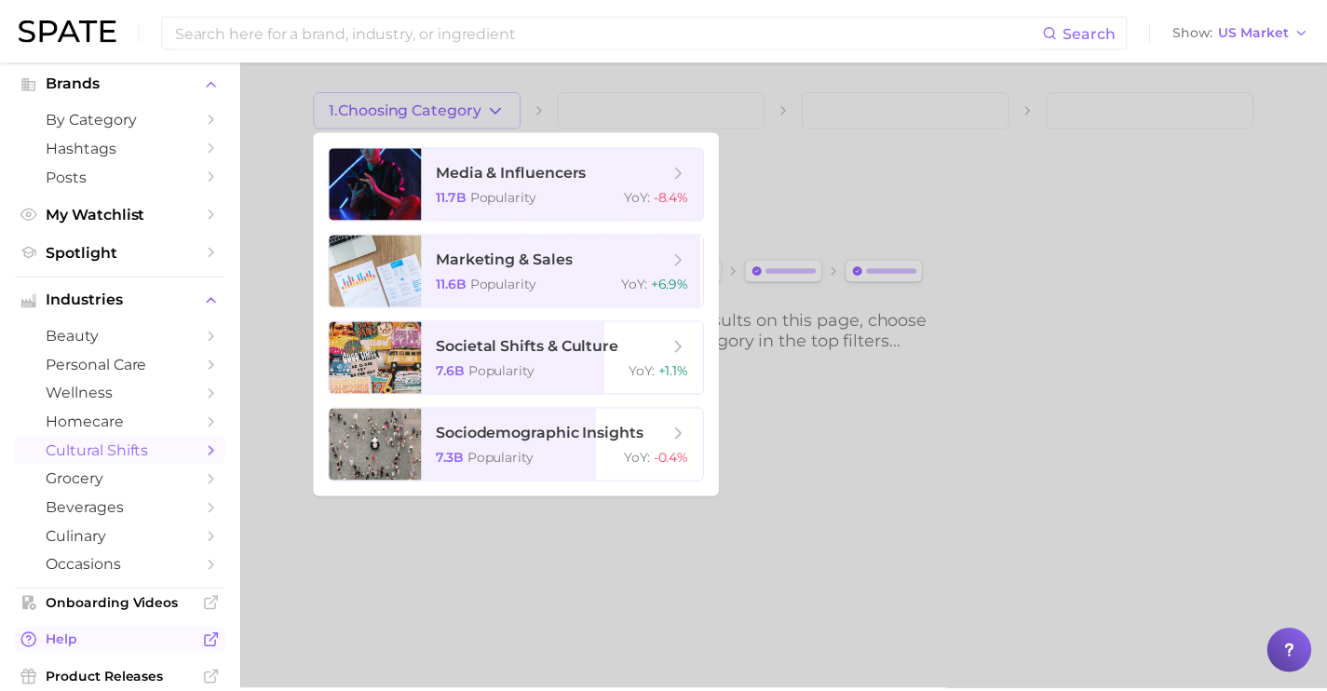
scroll to position [210, 0]
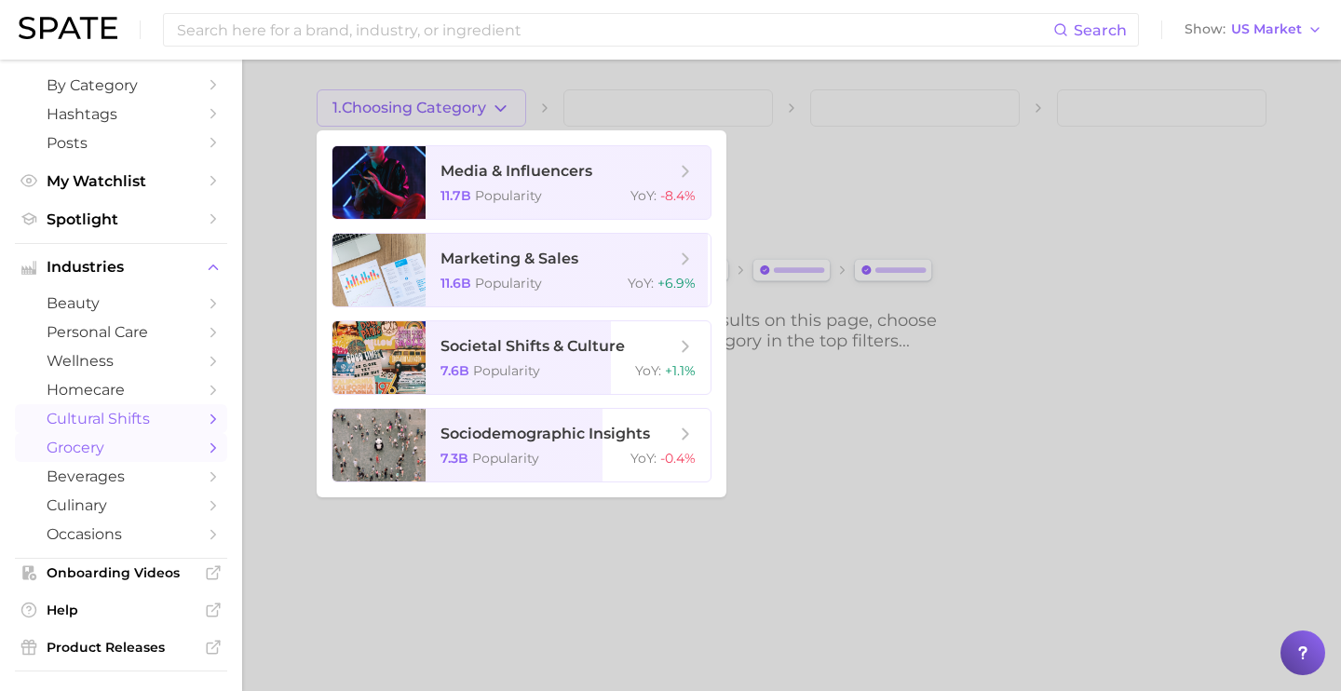
click at [157, 456] on span "grocery" at bounding box center [121, 448] width 149 height 18
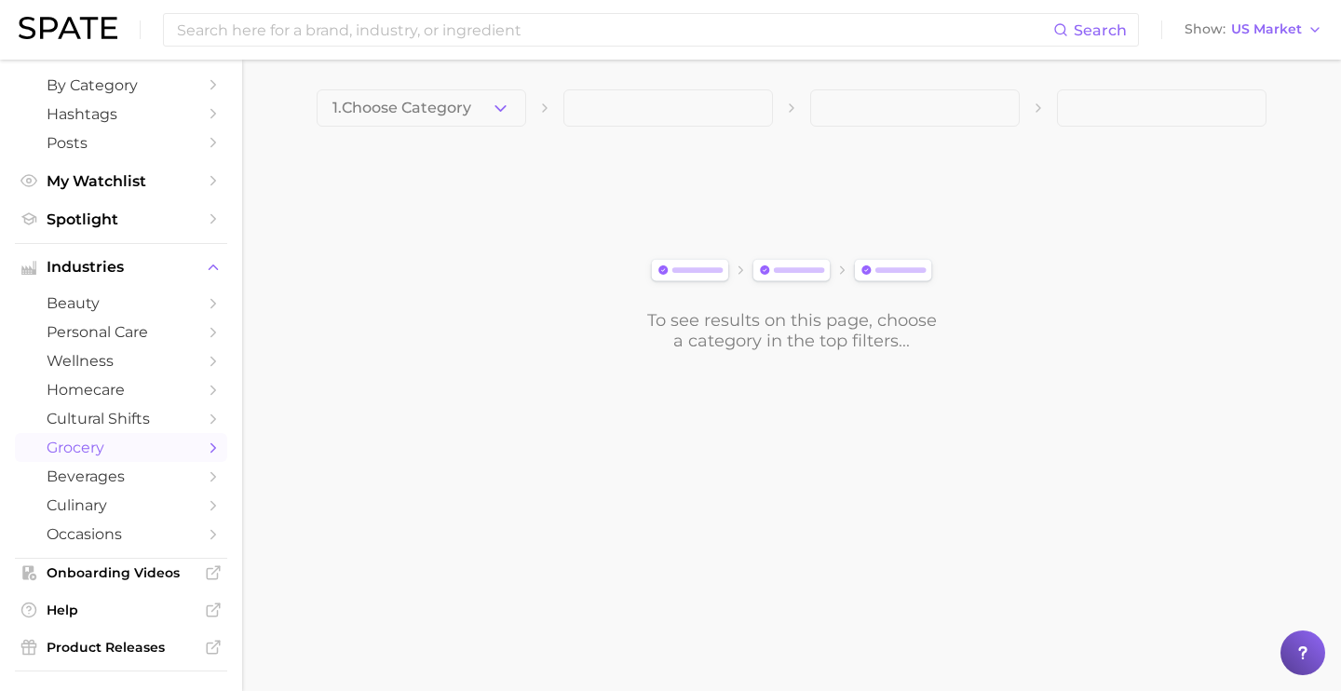
click at [504, 106] on polyline "button" at bounding box center [500, 107] width 10 height 5
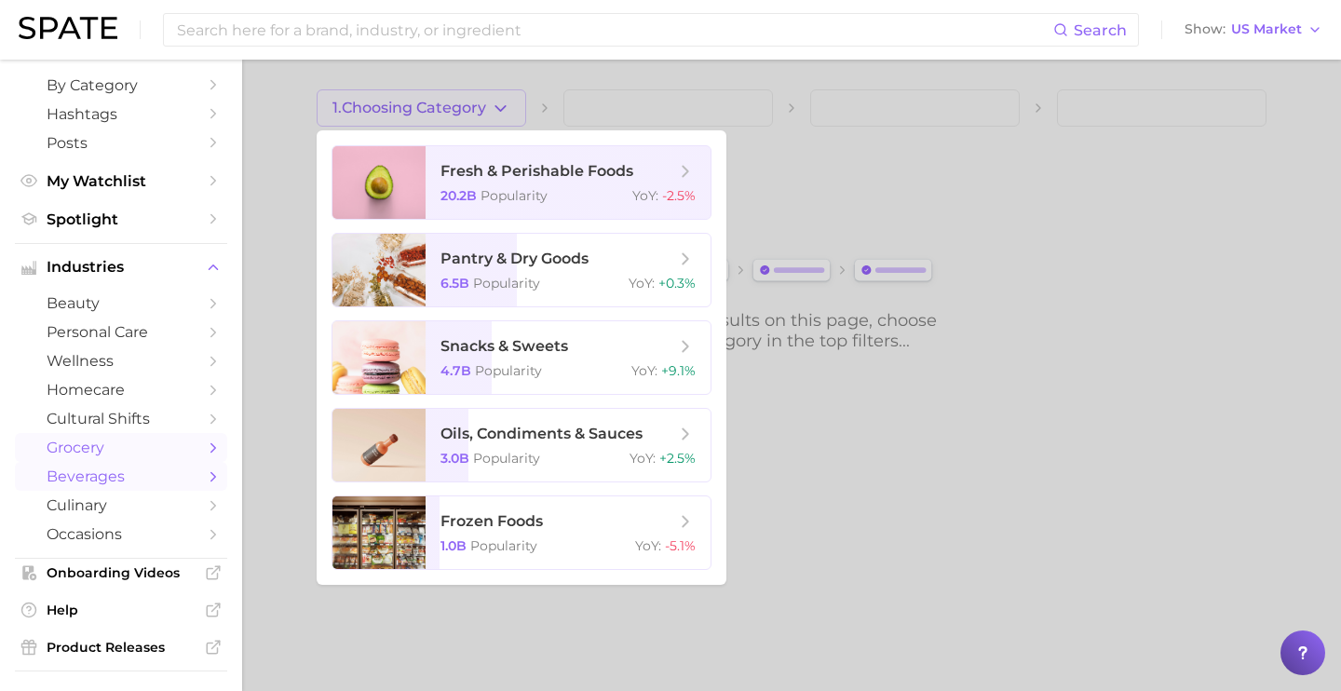
click at [180, 485] on span "beverages" at bounding box center [121, 476] width 149 height 18
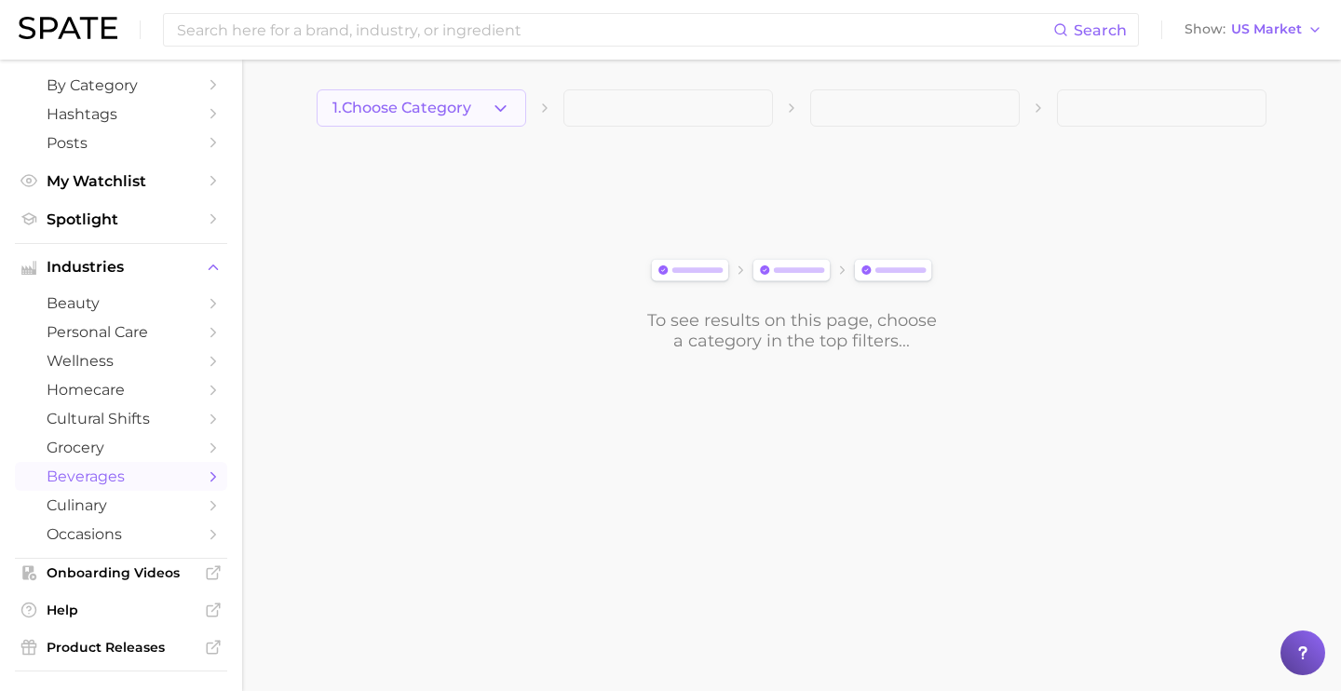
click at [467, 104] on span "1. Choose Category" at bounding box center [401, 108] width 139 height 17
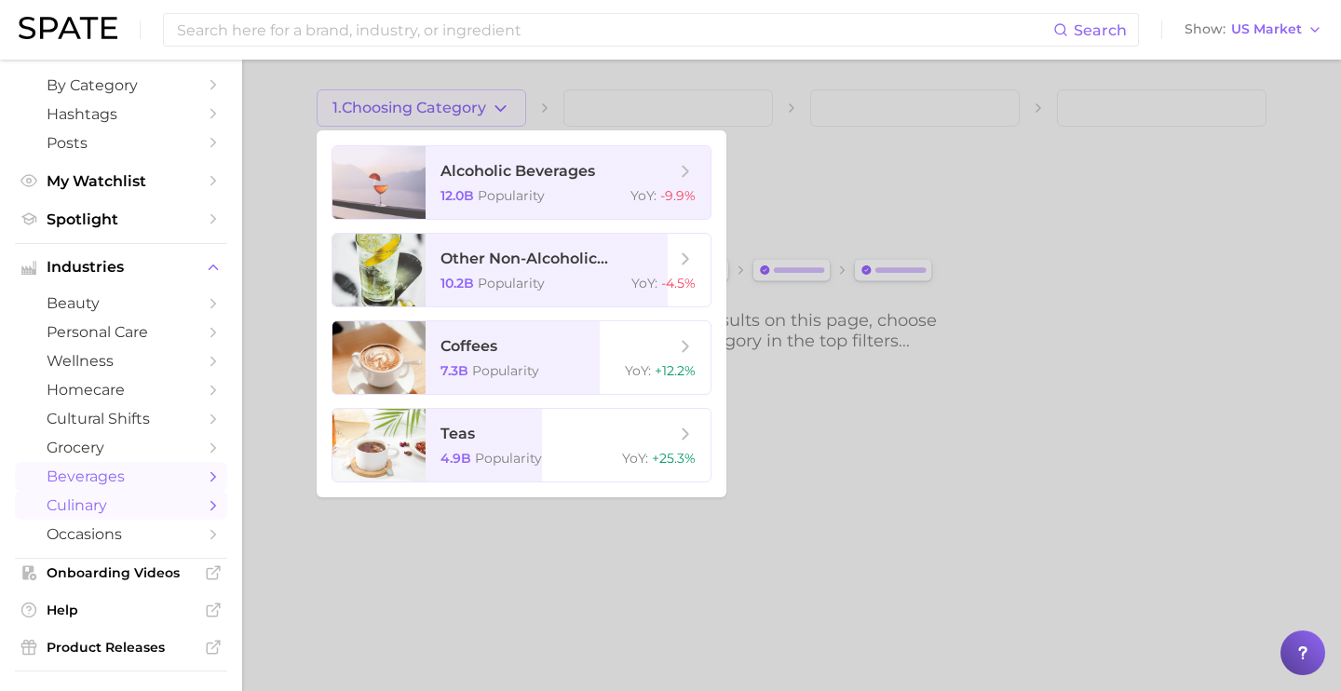
click at [144, 514] on span "culinary" at bounding box center [121, 505] width 149 height 18
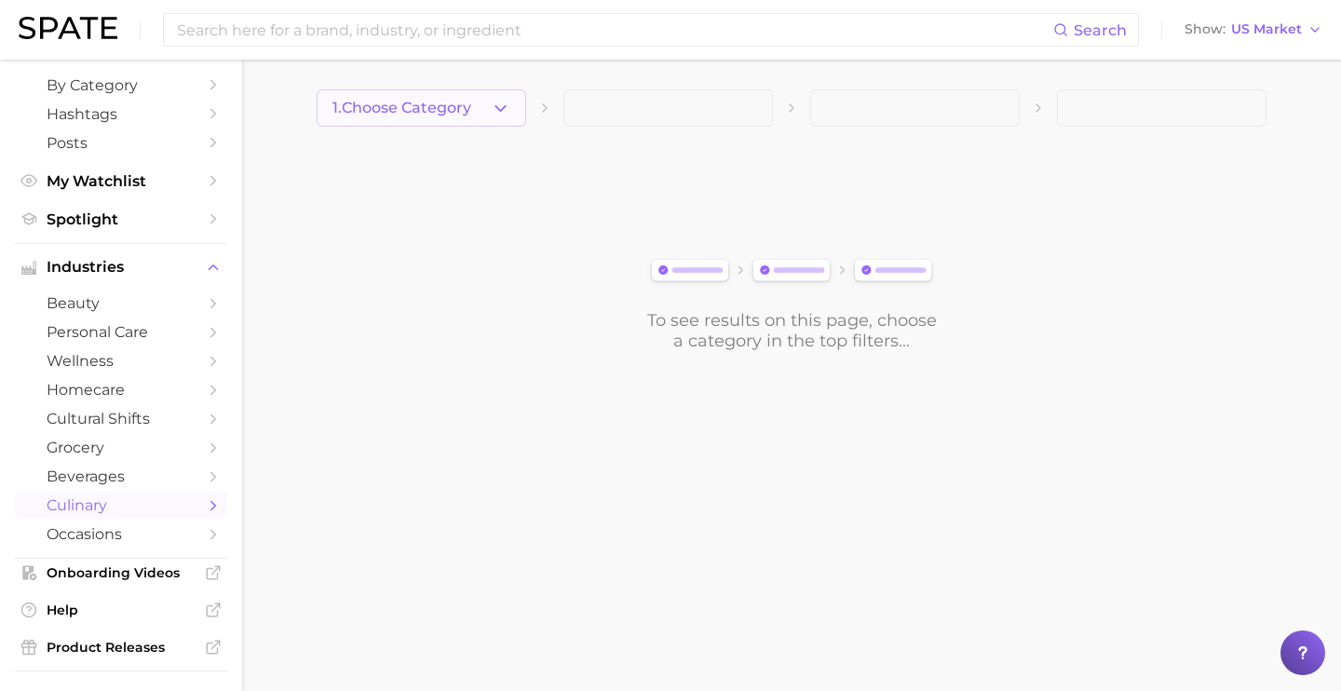
click at [494, 104] on icon "button" at bounding box center [501, 109] width 20 height 20
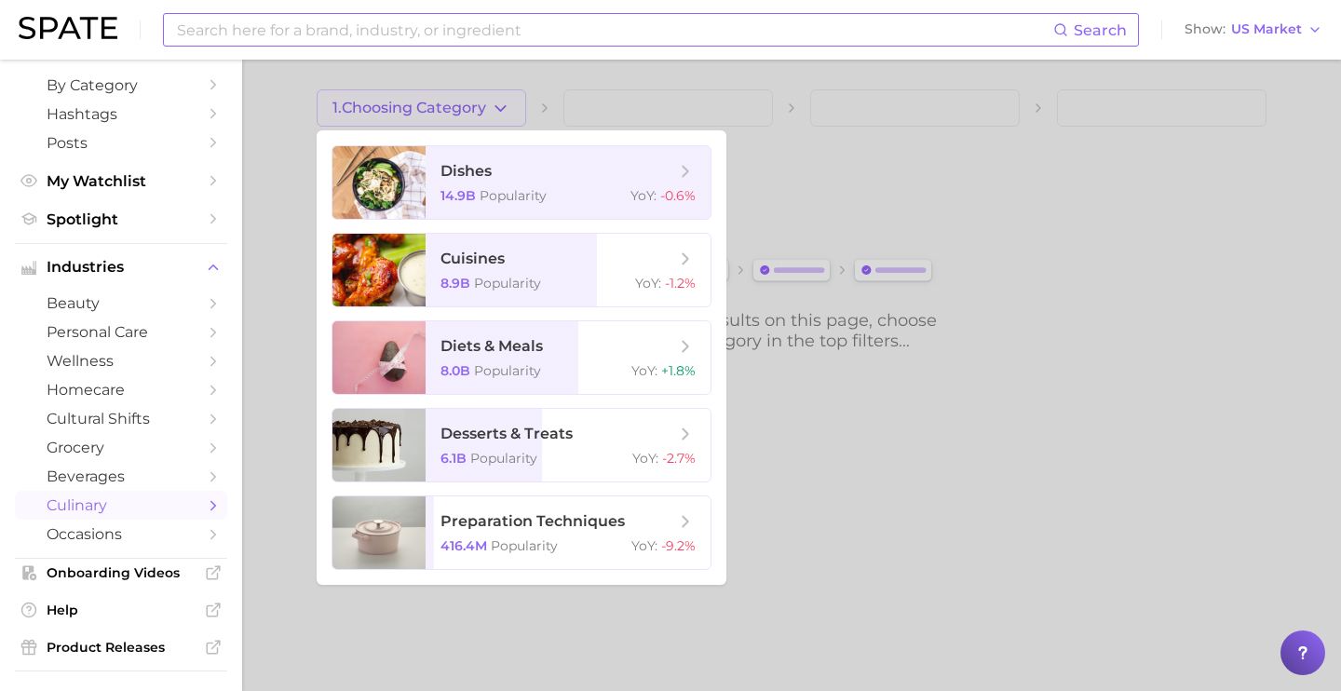
click at [748, 14] on input at bounding box center [614, 30] width 878 height 32
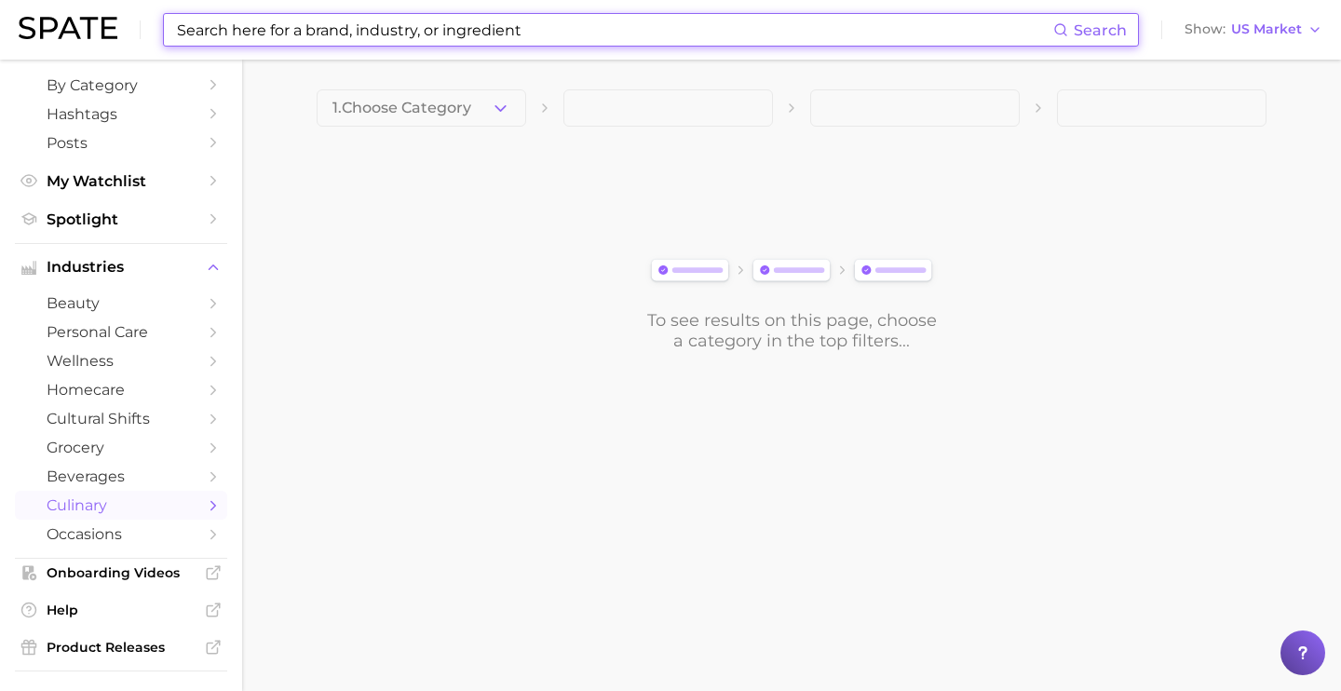
click at [740, 33] on input at bounding box center [614, 30] width 878 height 32
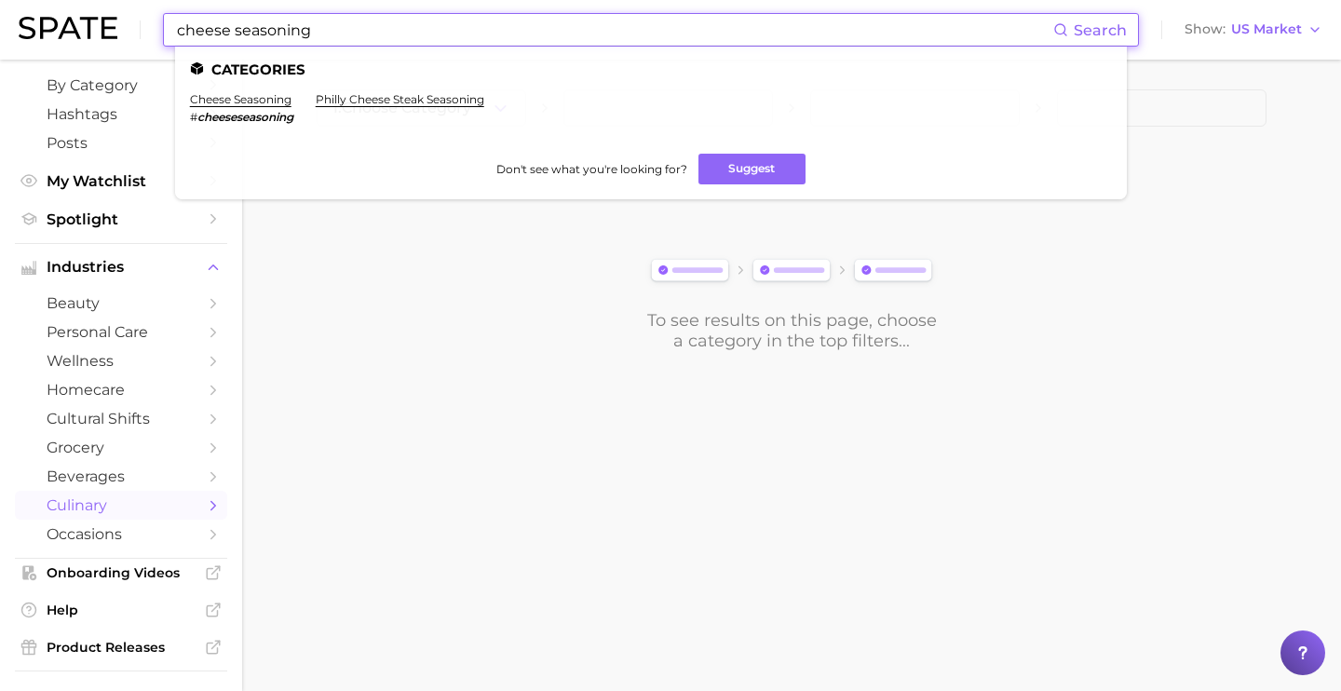
drag, startPoint x: 235, startPoint y: 32, endPoint x: 409, endPoint y: 23, distance: 174.3
click at [394, 26] on input "cheese seasoning" at bounding box center [614, 30] width 878 height 32
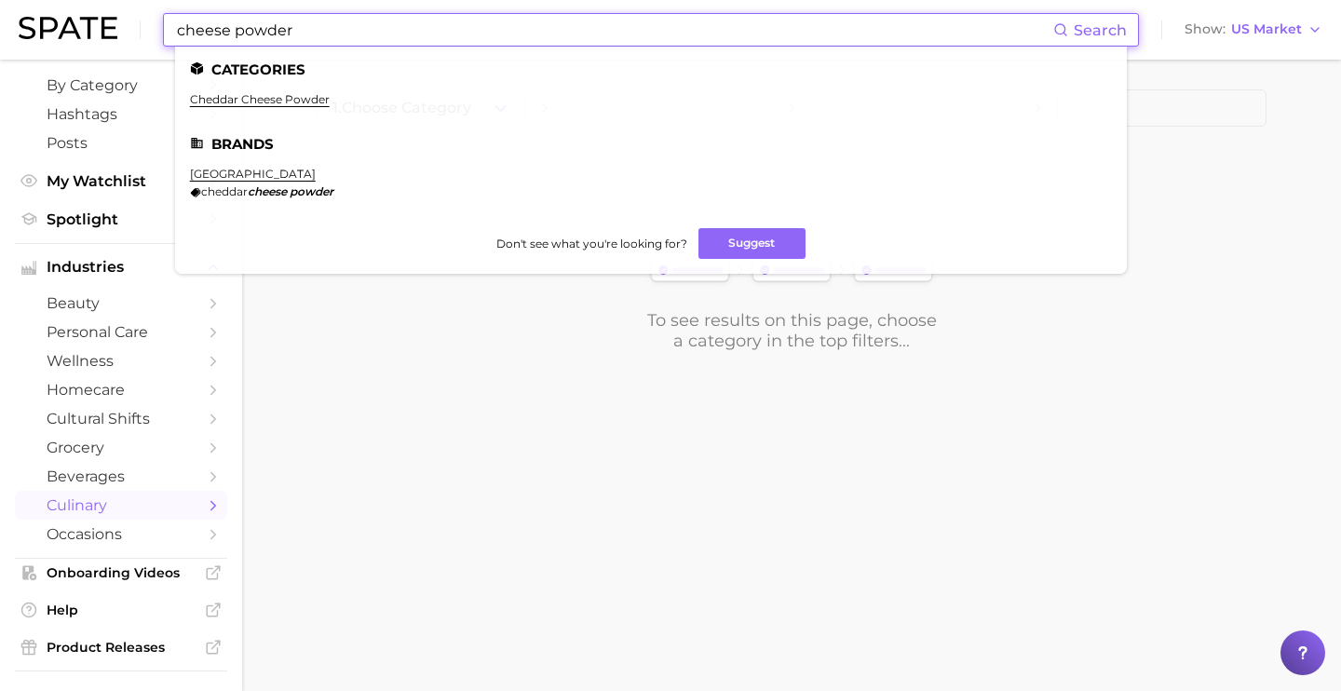
drag, startPoint x: 343, startPoint y: 21, endPoint x: 141, endPoint y: 13, distance: 202.2
click at [145, 20] on div "cheese powder Search Categories cheddar cheese powder Brands hoosier hill farm …" at bounding box center [671, 30] width 1304 height 60
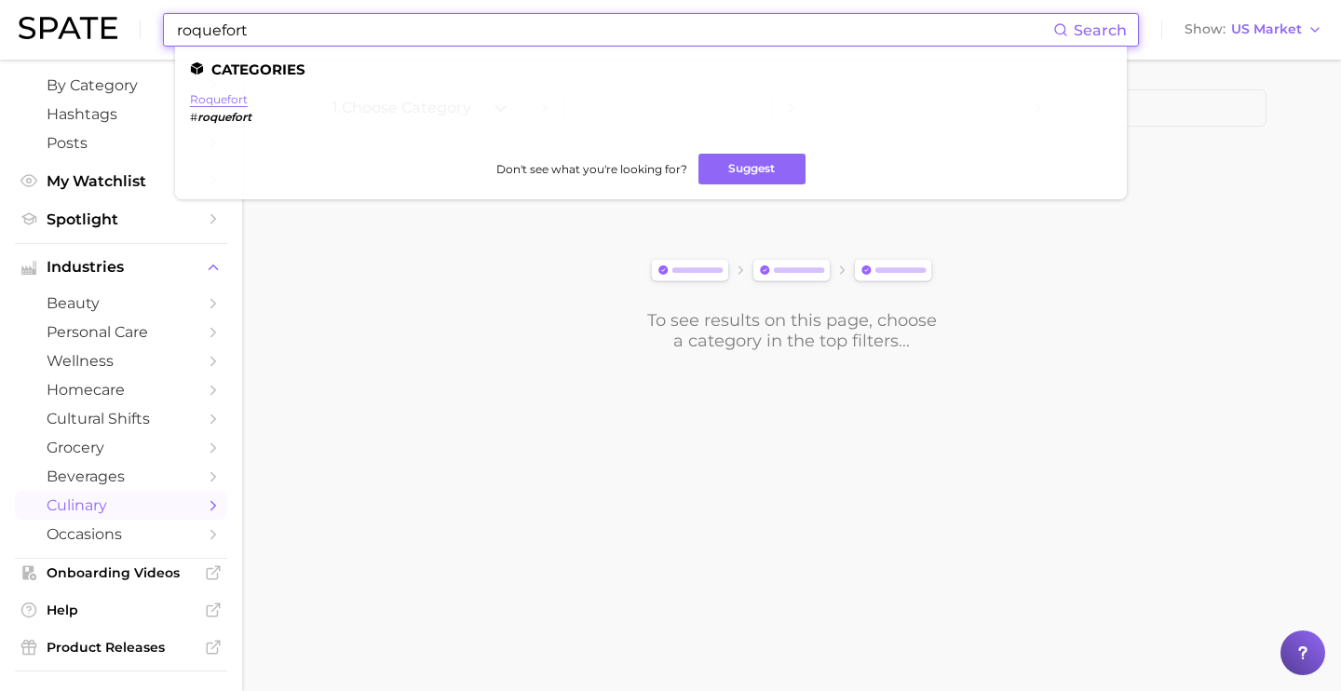
type input "roquefort"
click at [216, 101] on link "roquefort" at bounding box center [219, 99] width 58 height 14
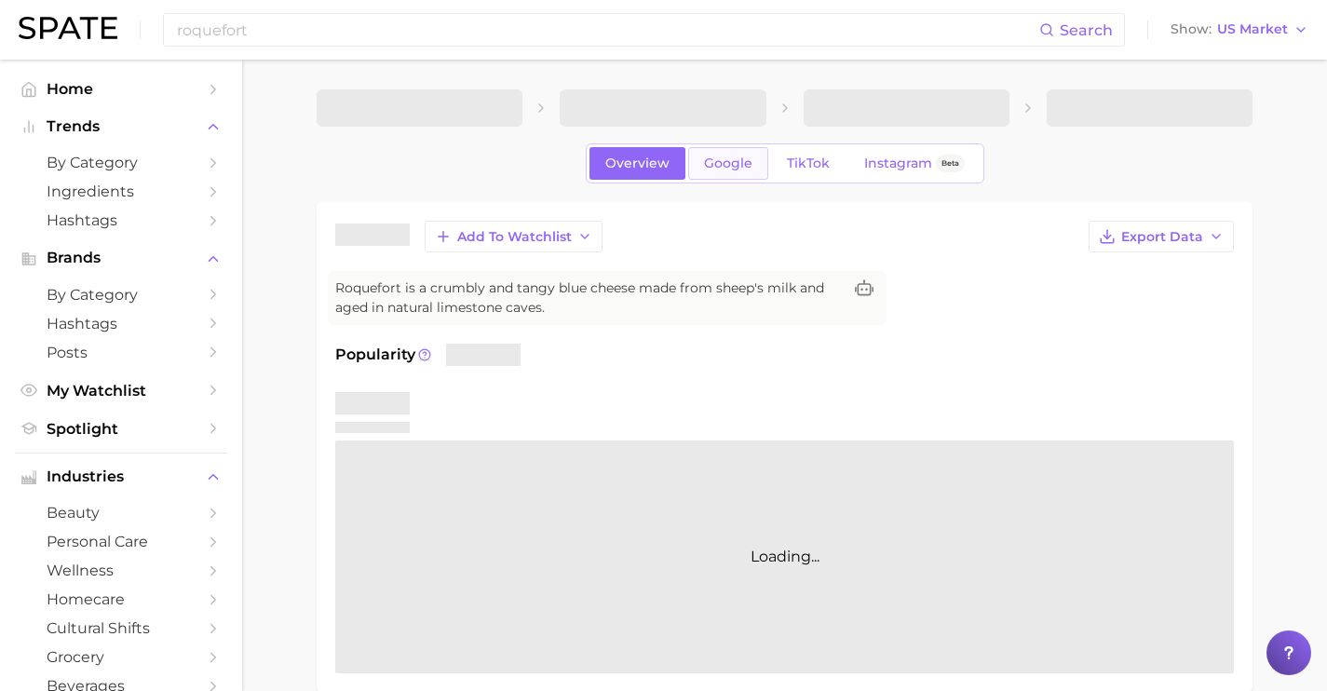
click at [737, 177] on link "Google" at bounding box center [728, 163] width 80 height 33
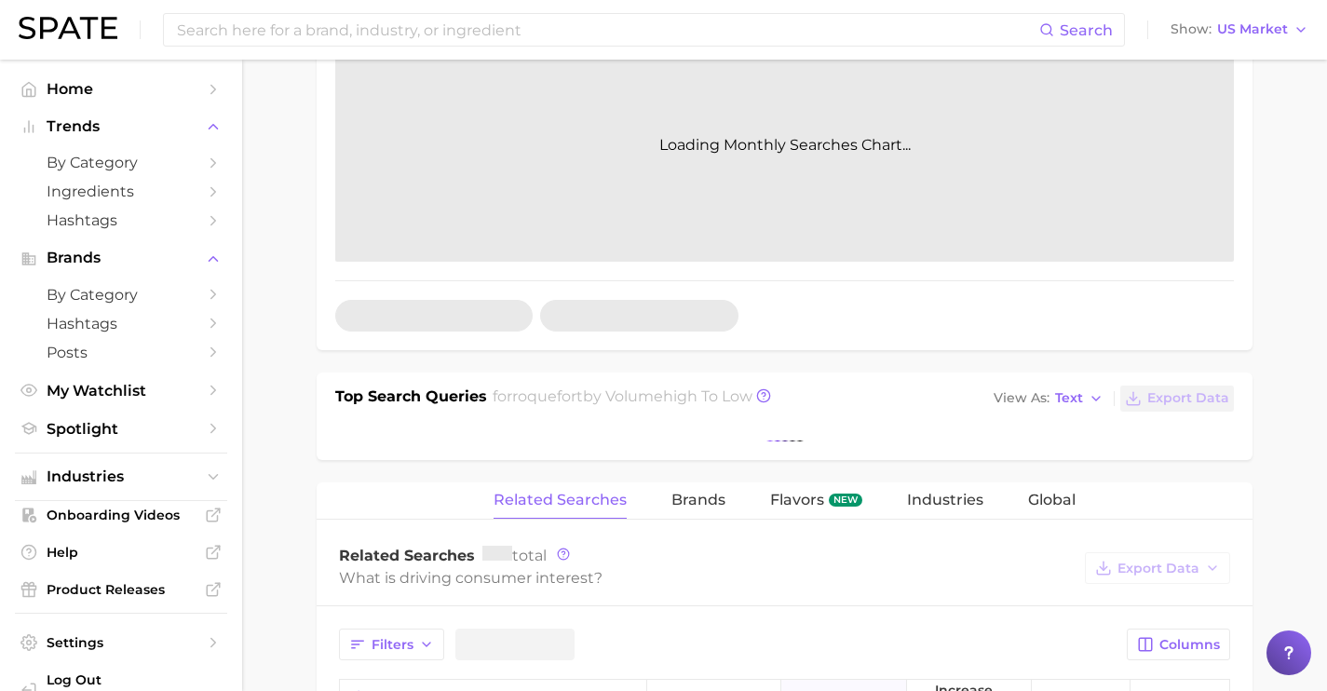
scroll to position [474, 0]
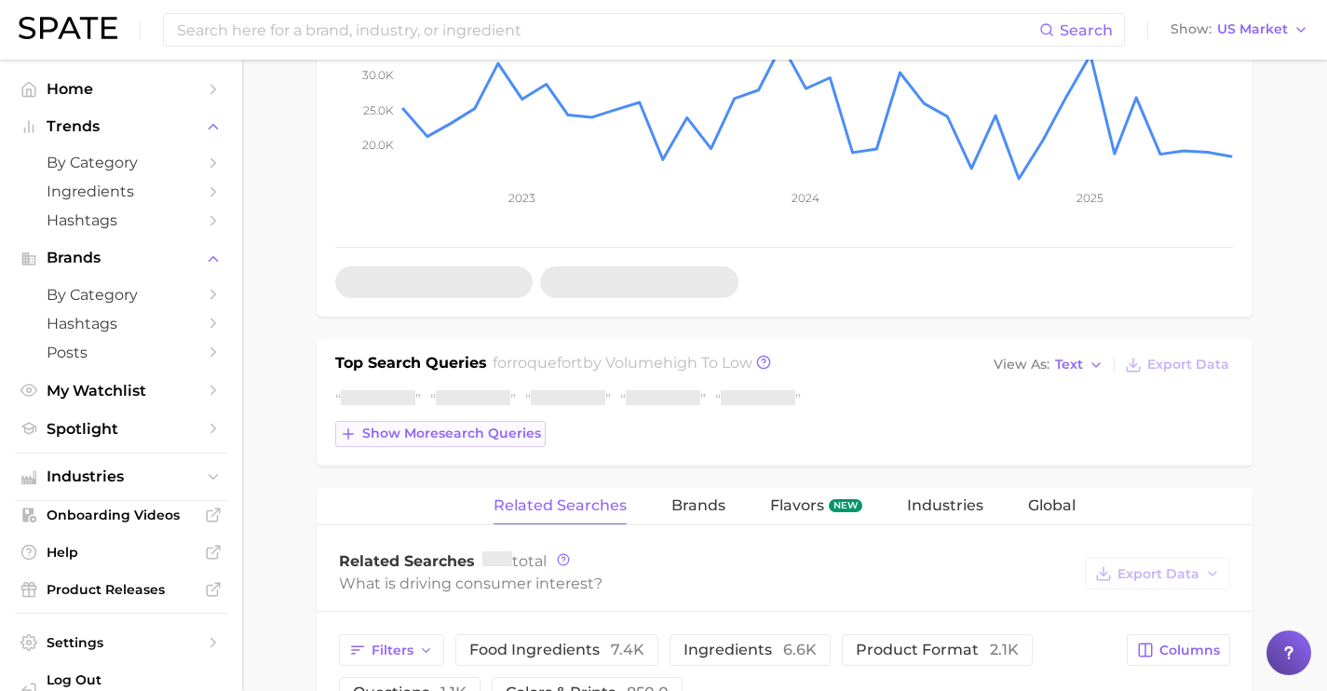
click at [479, 430] on span "Show more search queries" at bounding box center [451, 434] width 179 height 16
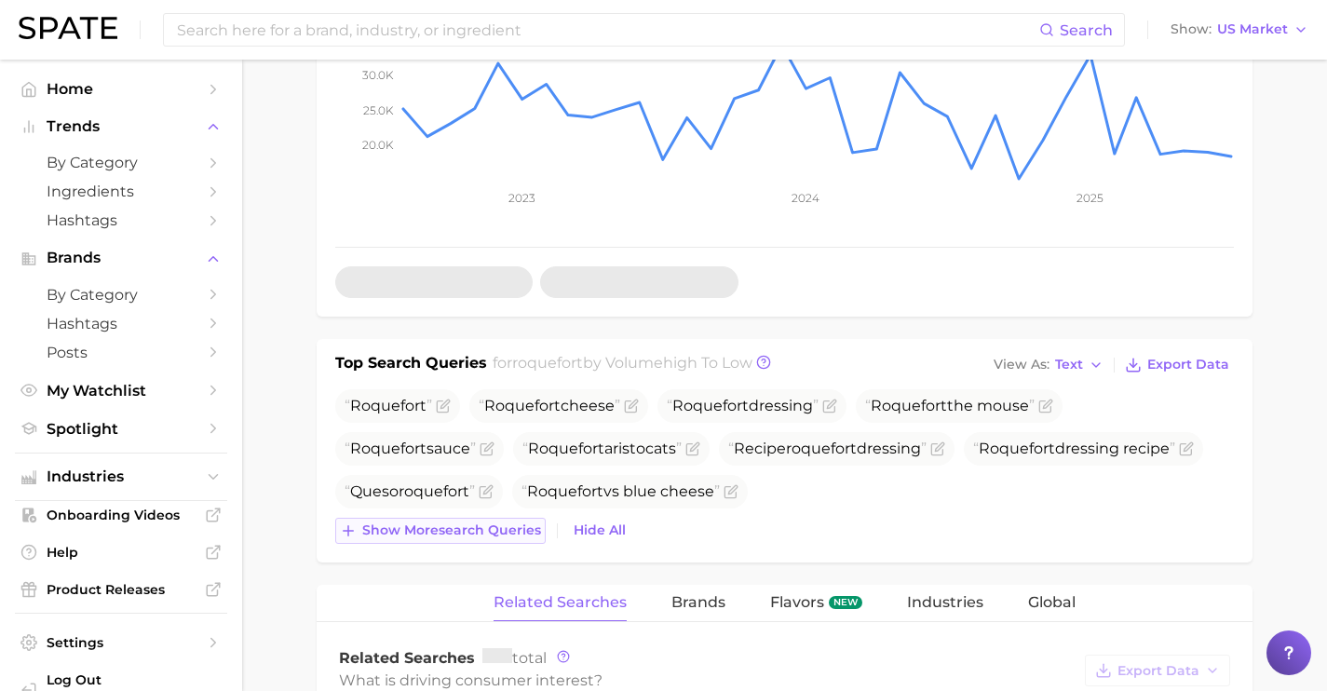
click at [510, 538] on span "Show more search queries" at bounding box center [451, 530] width 179 height 16
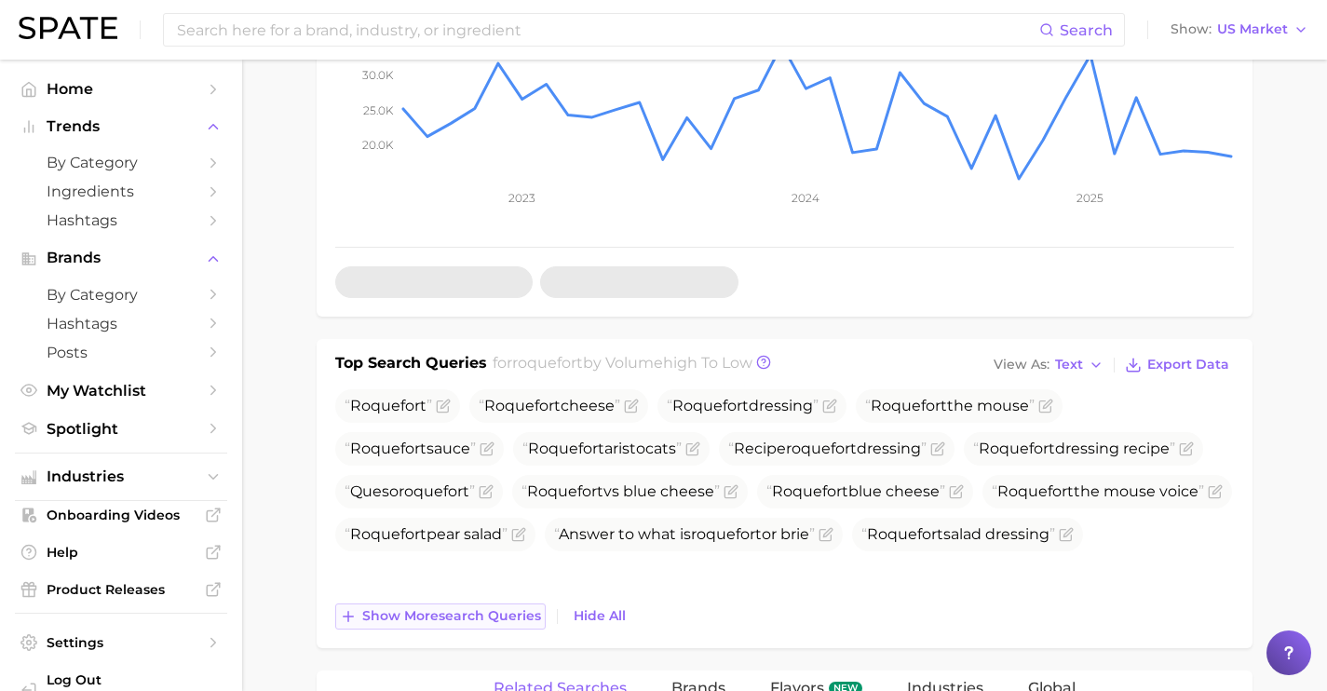
click at [505, 609] on span "Show more search queries" at bounding box center [451, 616] width 179 height 16
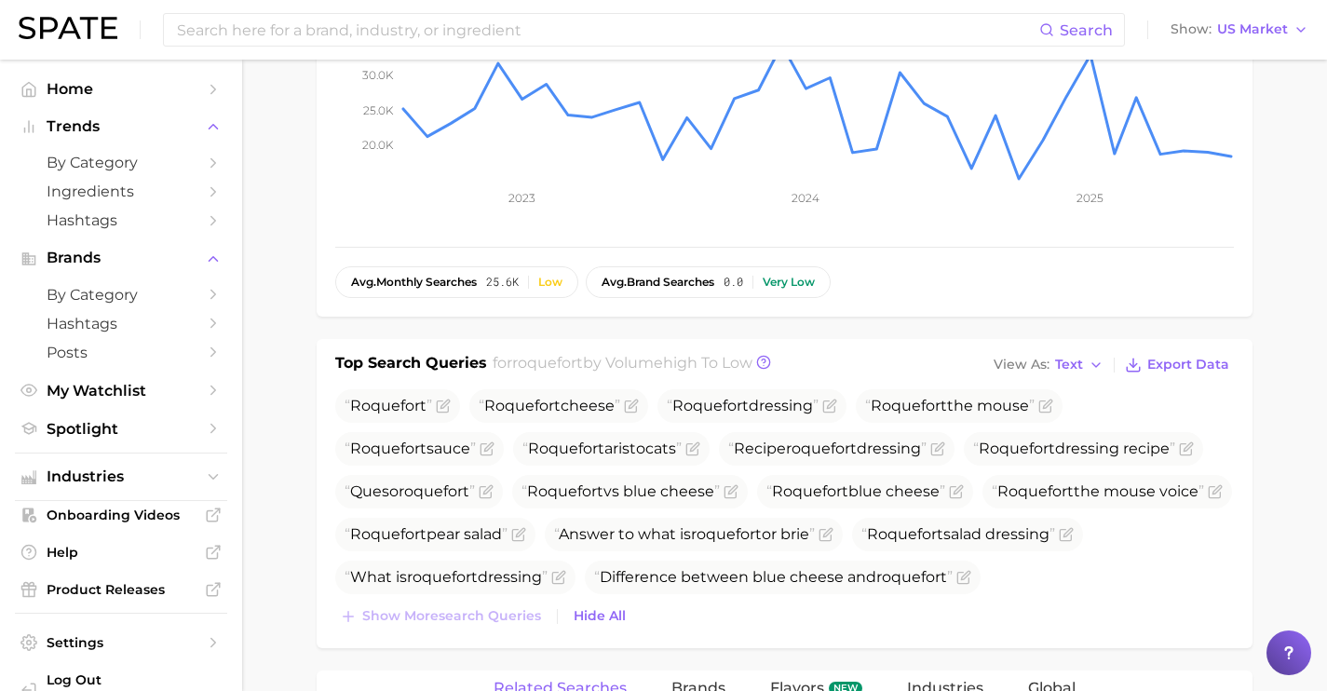
drag, startPoint x: 1035, startPoint y: 405, endPoint x: 861, endPoint y: 414, distance: 173.5
click at [861, 414] on li "Roquefort the mouse" at bounding box center [959, 406] width 207 height 34
copy span "Roquefort the mouse"
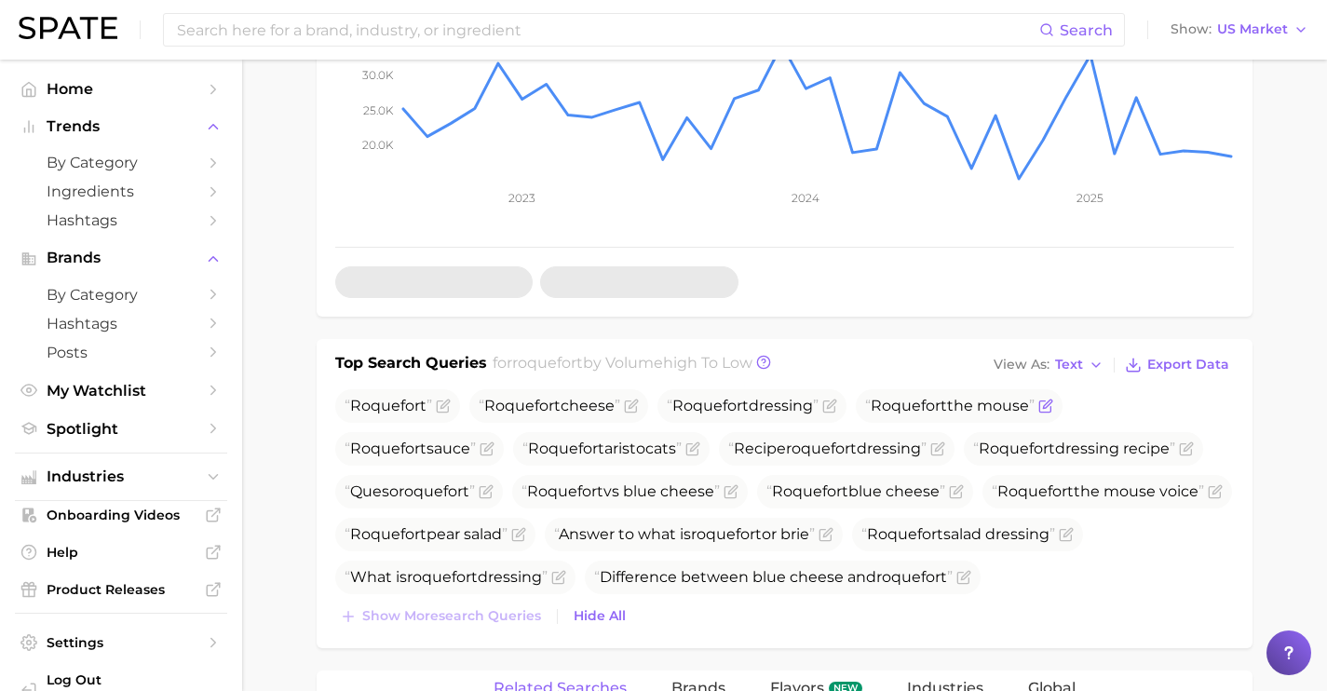
click at [1050, 410] on icon "Flag as miscategorized or irrelevant" at bounding box center [1044, 406] width 11 height 11
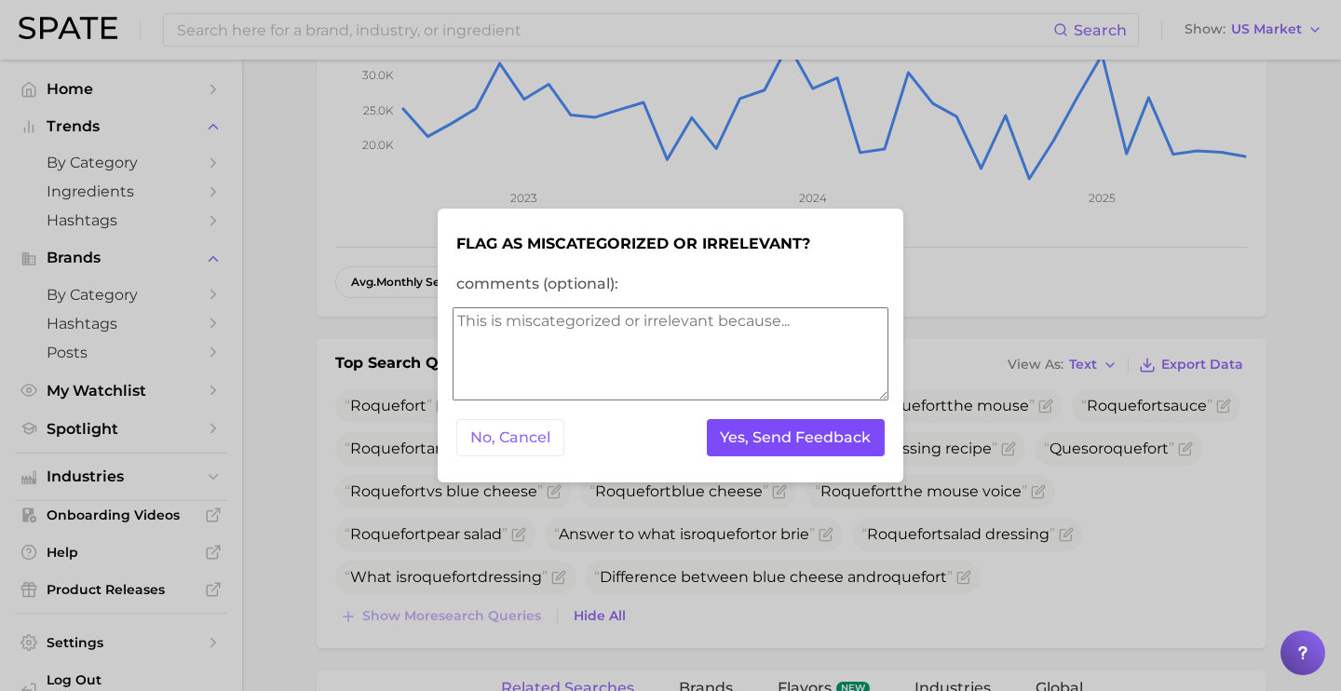
click at [776, 433] on button "Yes, Send Feedback" at bounding box center [796, 438] width 179 height 38
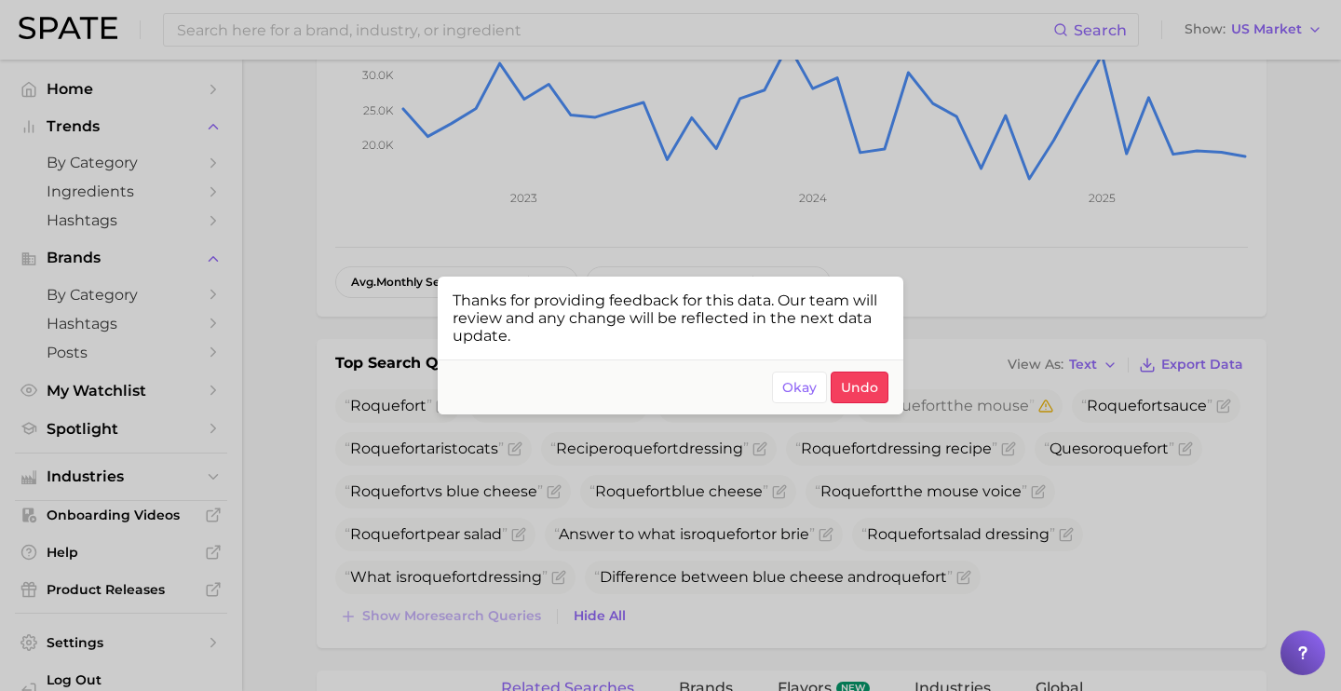
click at [753, 436] on div at bounding box center [670, 345] width 1341 height 691
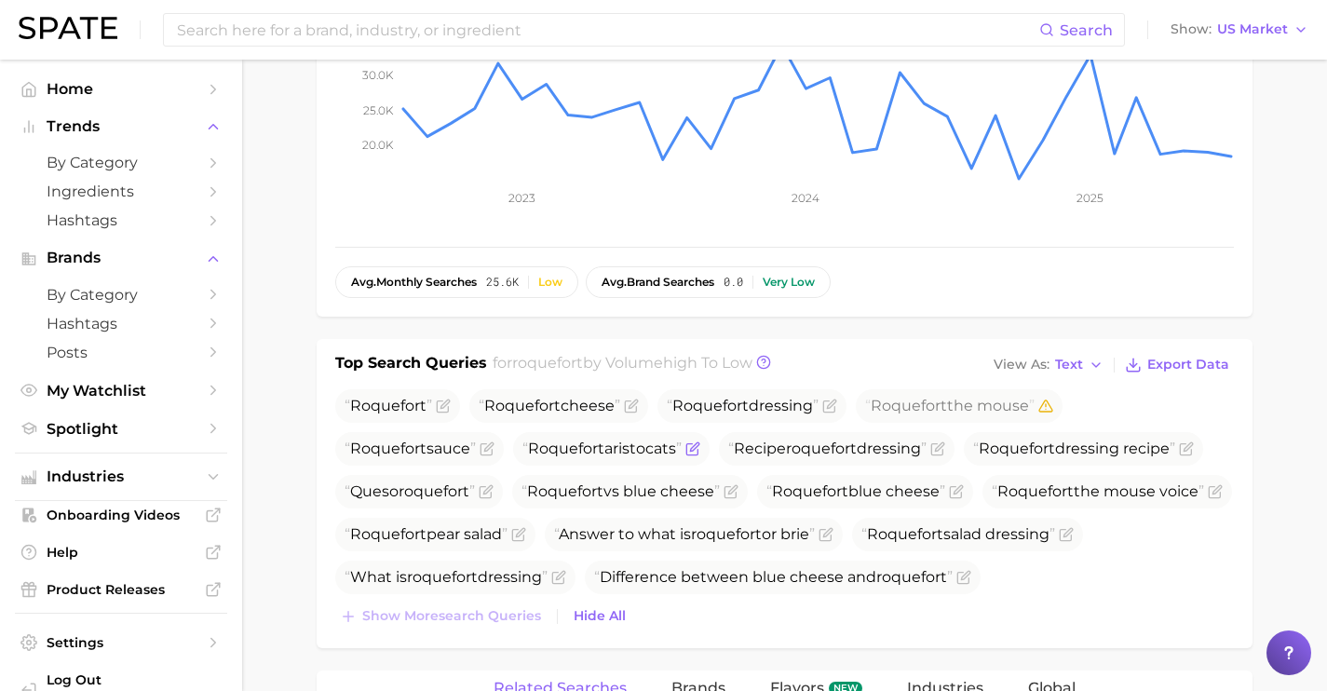
click at [698, 448] on icon "Flag as miscategorized or irrelevant" at bounding box center [694, 446] width 8 height 8
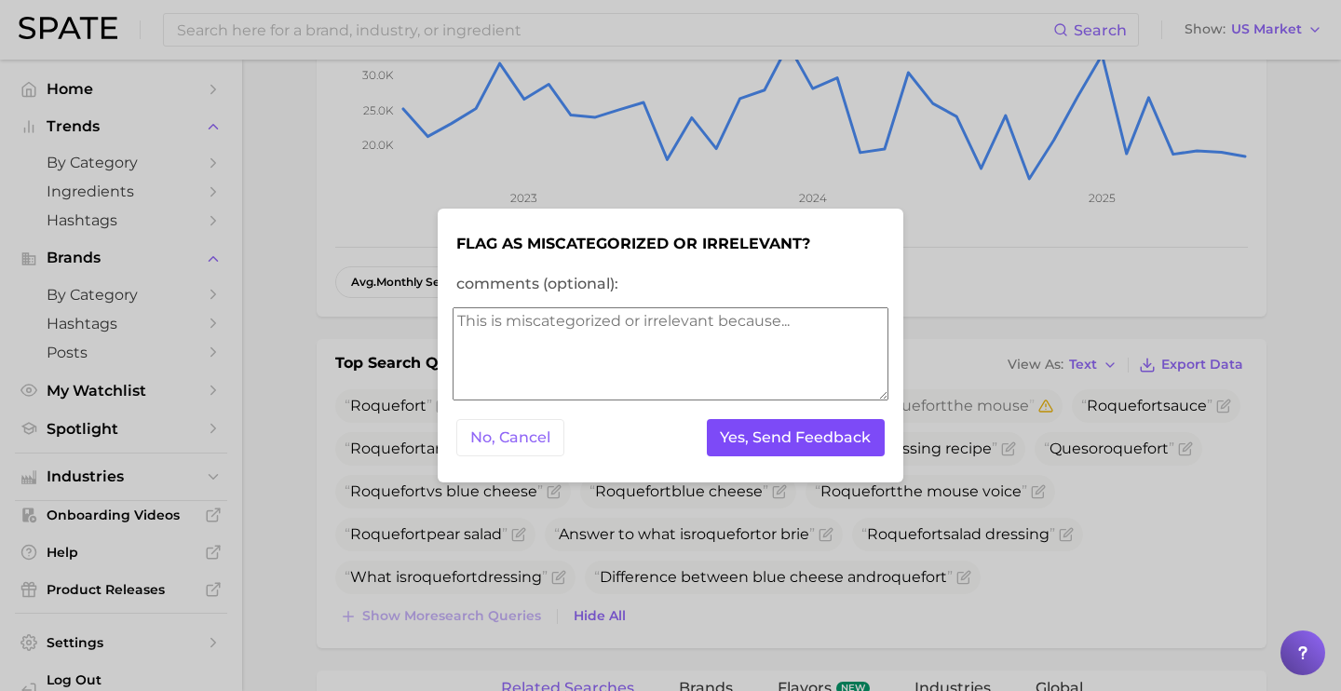
click at [727, 438] on button "Yes, Send Feedback" at bounding box center [796, 438] width 179 height 38
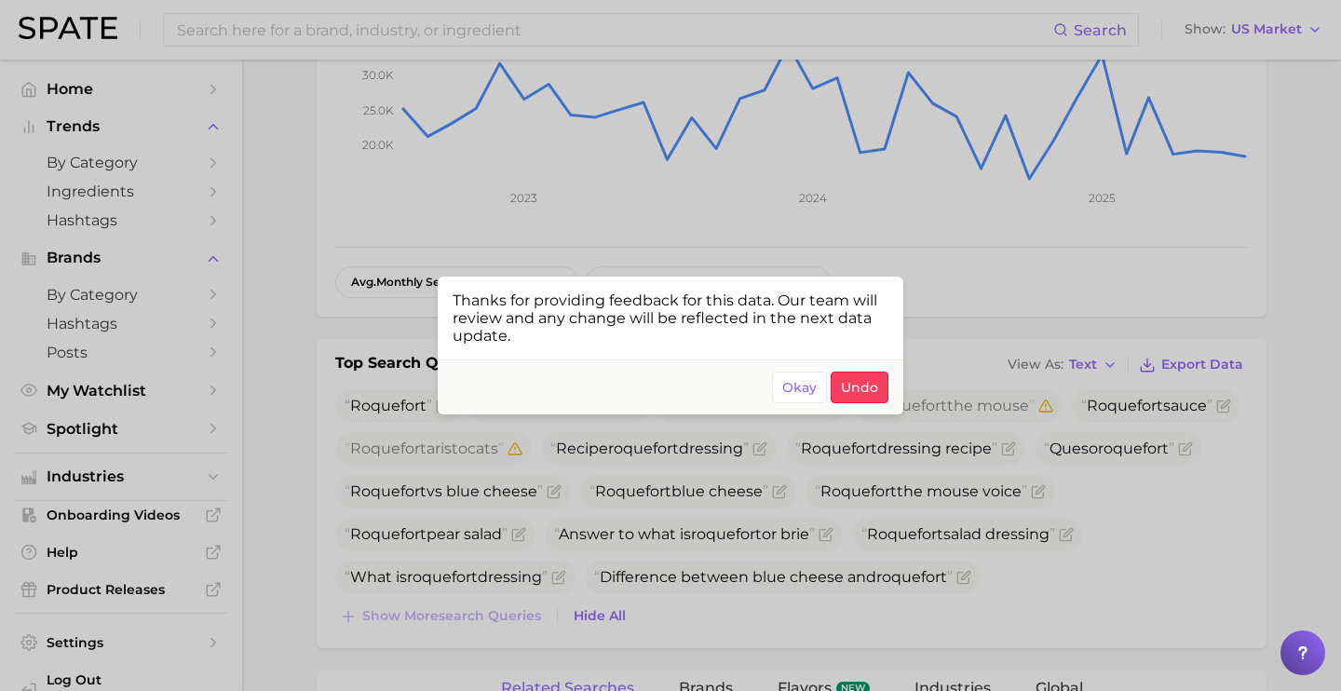
click at [750, 534] on div at bounding box center [670, 345] width 1341 height 691
